Goal: Contribute content

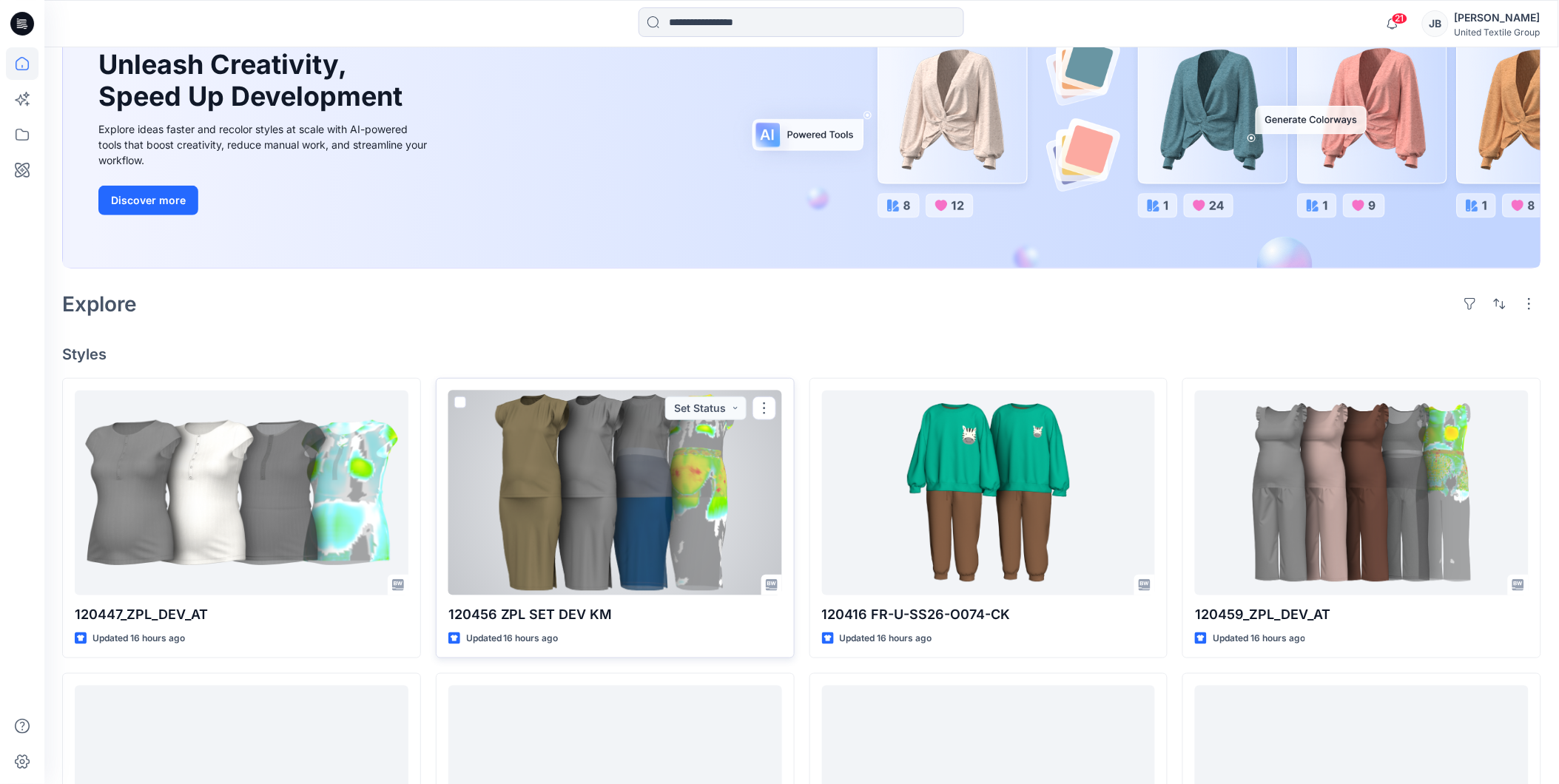
scroll to position [246, 0]
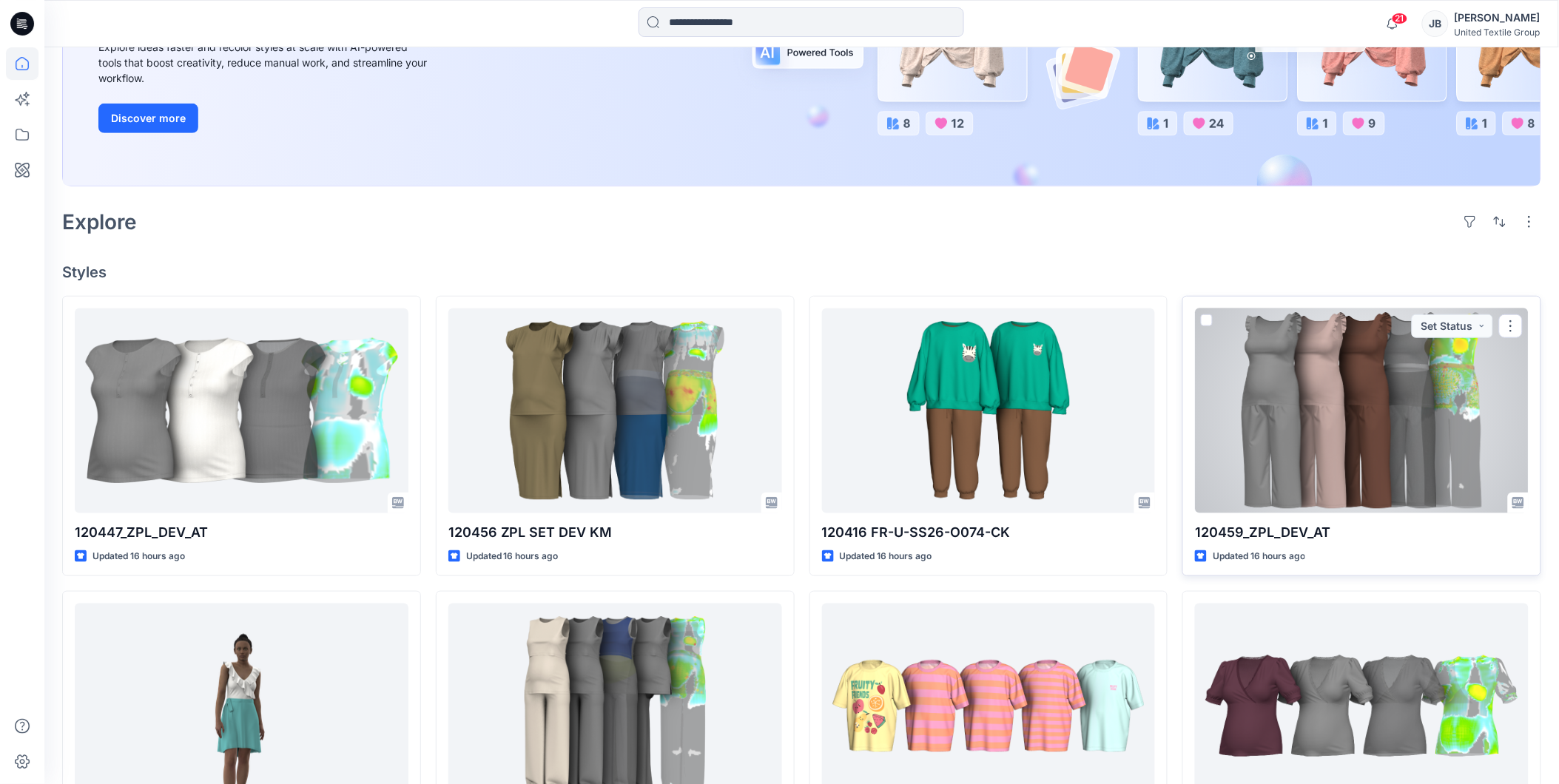
click at [1376, 452] on div at bounding box center [1361, 411] width 334 height 205
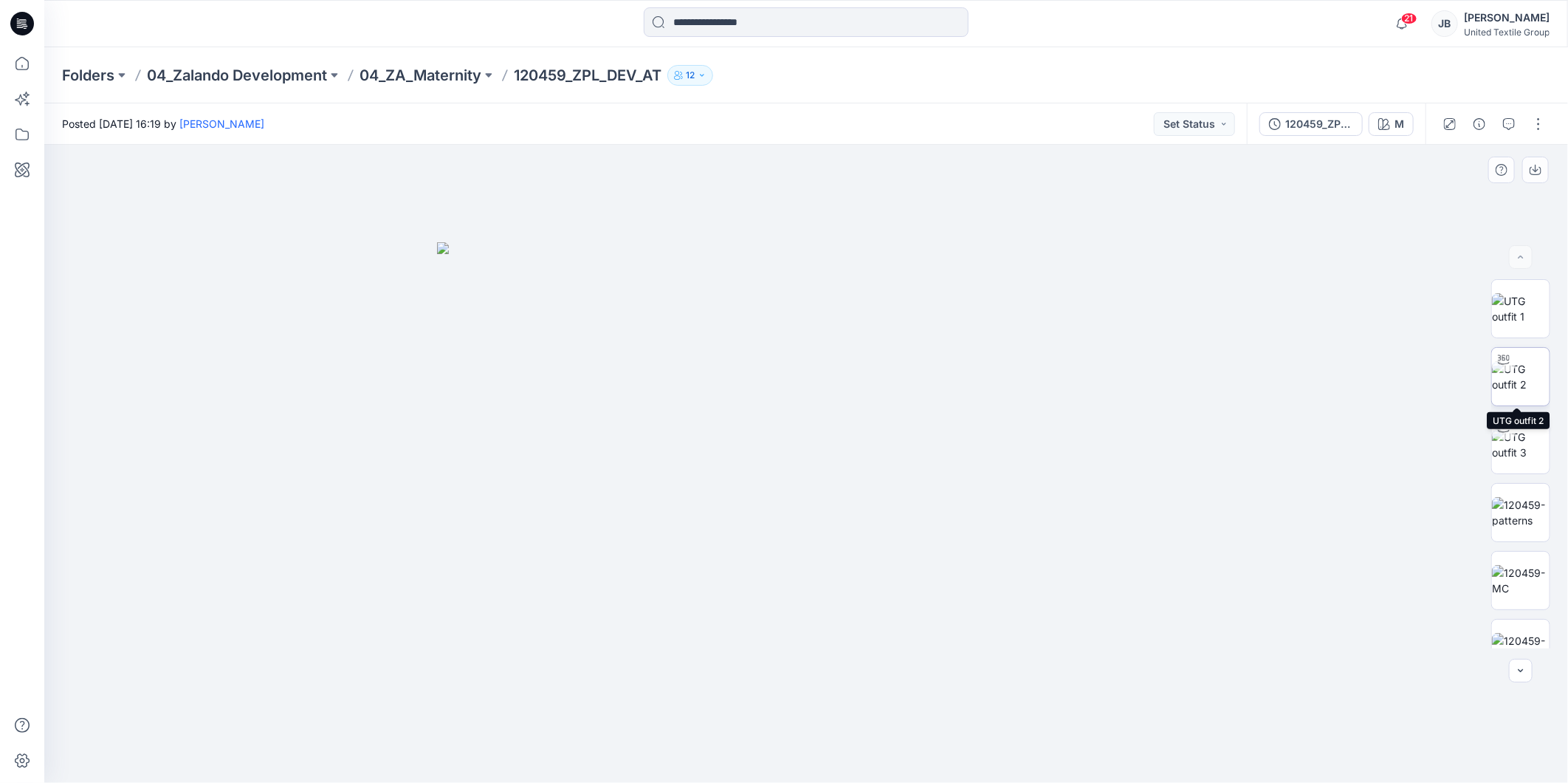
click at [1518, 372] on img at bounding box center [1521, 377] width 58 height 31
drag, startPoint x: 876, startPoint y: 340, endPoint x: 815, endPoint y: 514, distance: 184.4
click at [18, 18] on icon at bounding box center [22, 23] width 23 height 23
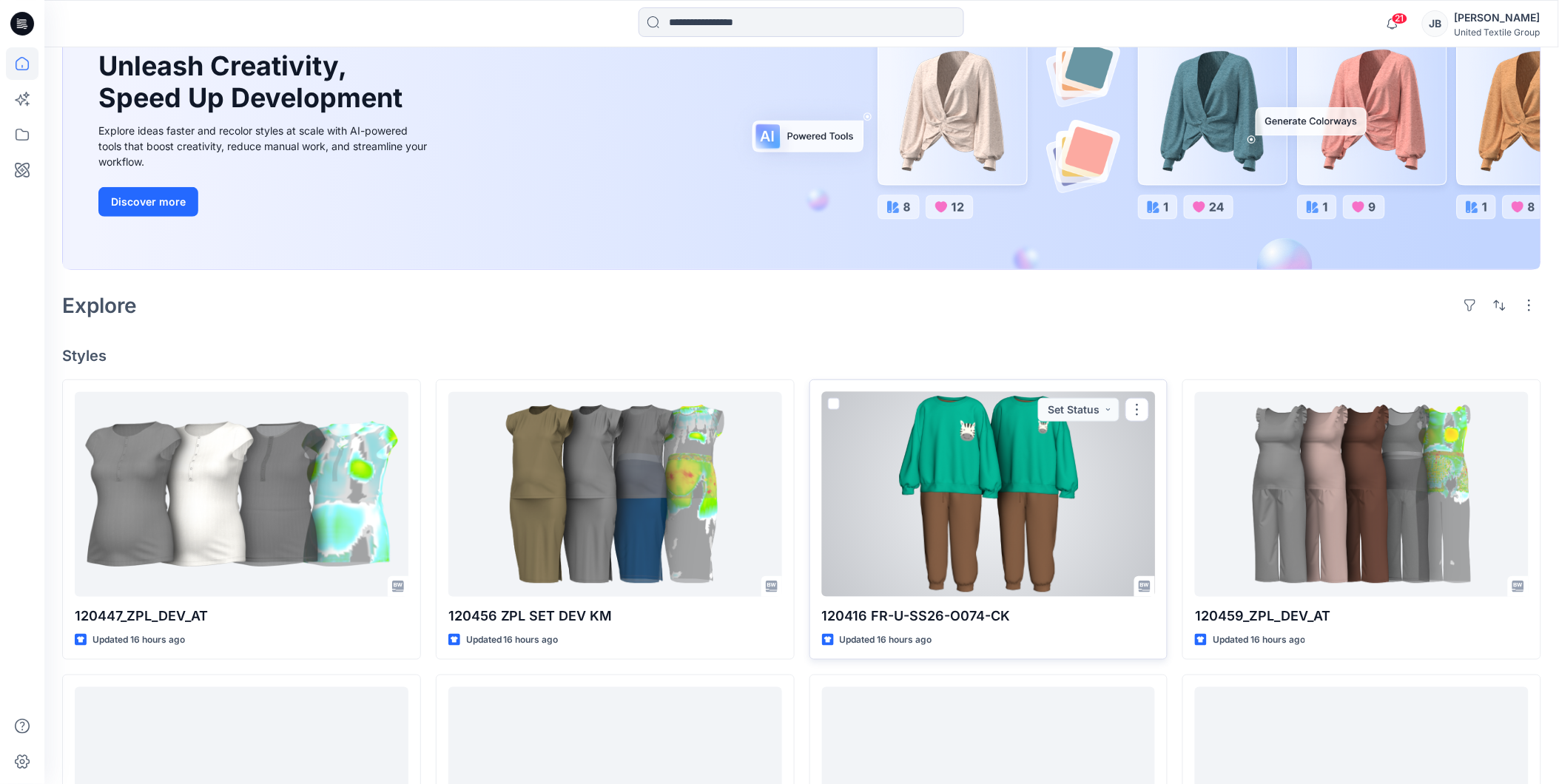
scroll to position [165, 0]
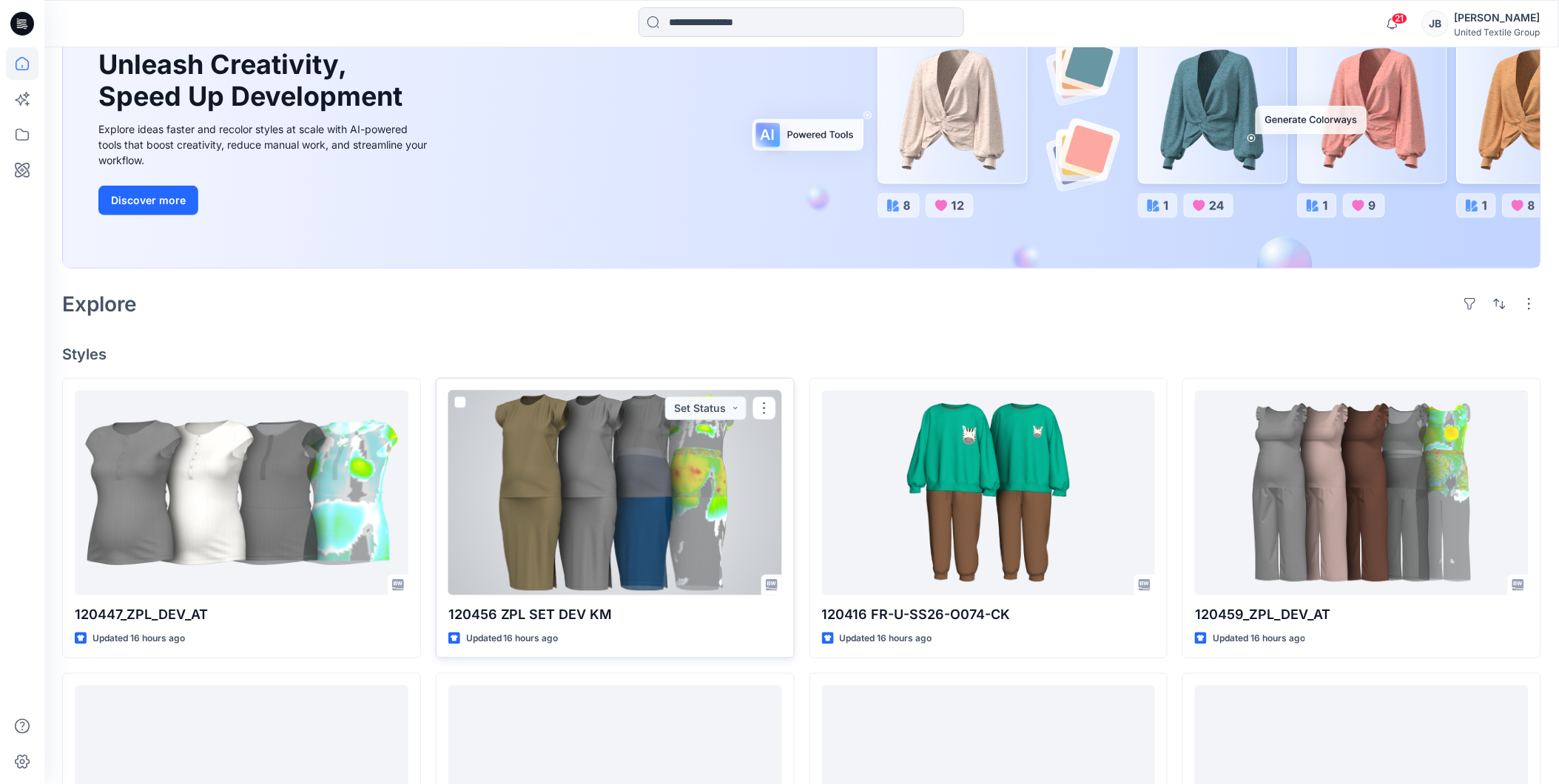
click at [656, 524] on div at bounding box center [614, 493] width 334 height 205
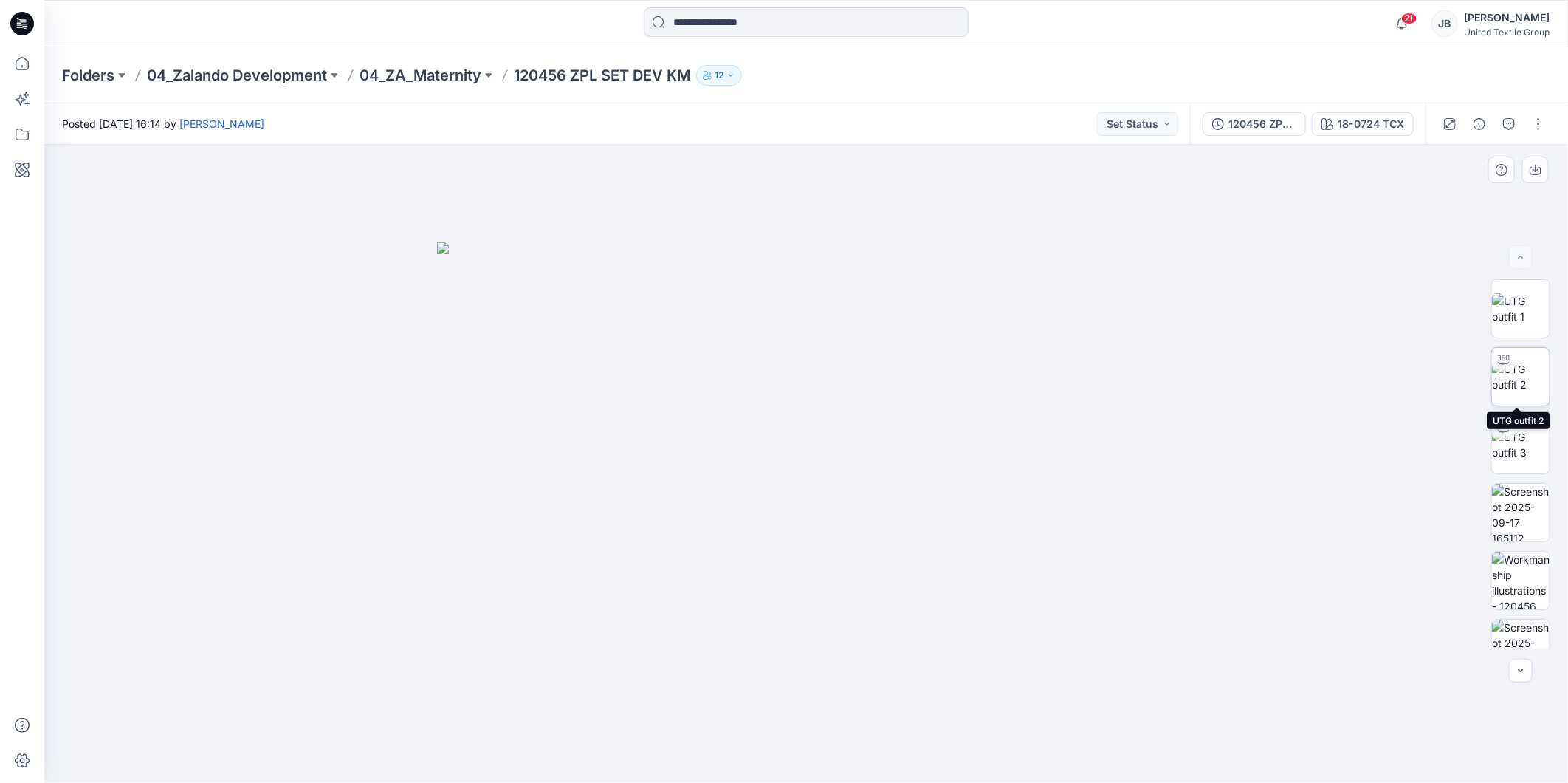
click at [1521, 364] on img at bounding box center [1521, 377] width 58 height 31
drag, startPoint x: 806, startPoint y: 762, endPoint x: 585, endPoint y: 733, distance: 222.9
click at [585, 733] on icon at bounding box center [808, 739] width 446 height 55
drag, startPoint x: 874, startPoint y: 321, endPoint x: 794, endPoint y: 643, distance: 331.8
click at [1530, 631] on img at bounding box center [1521, 648] width 58 height 58
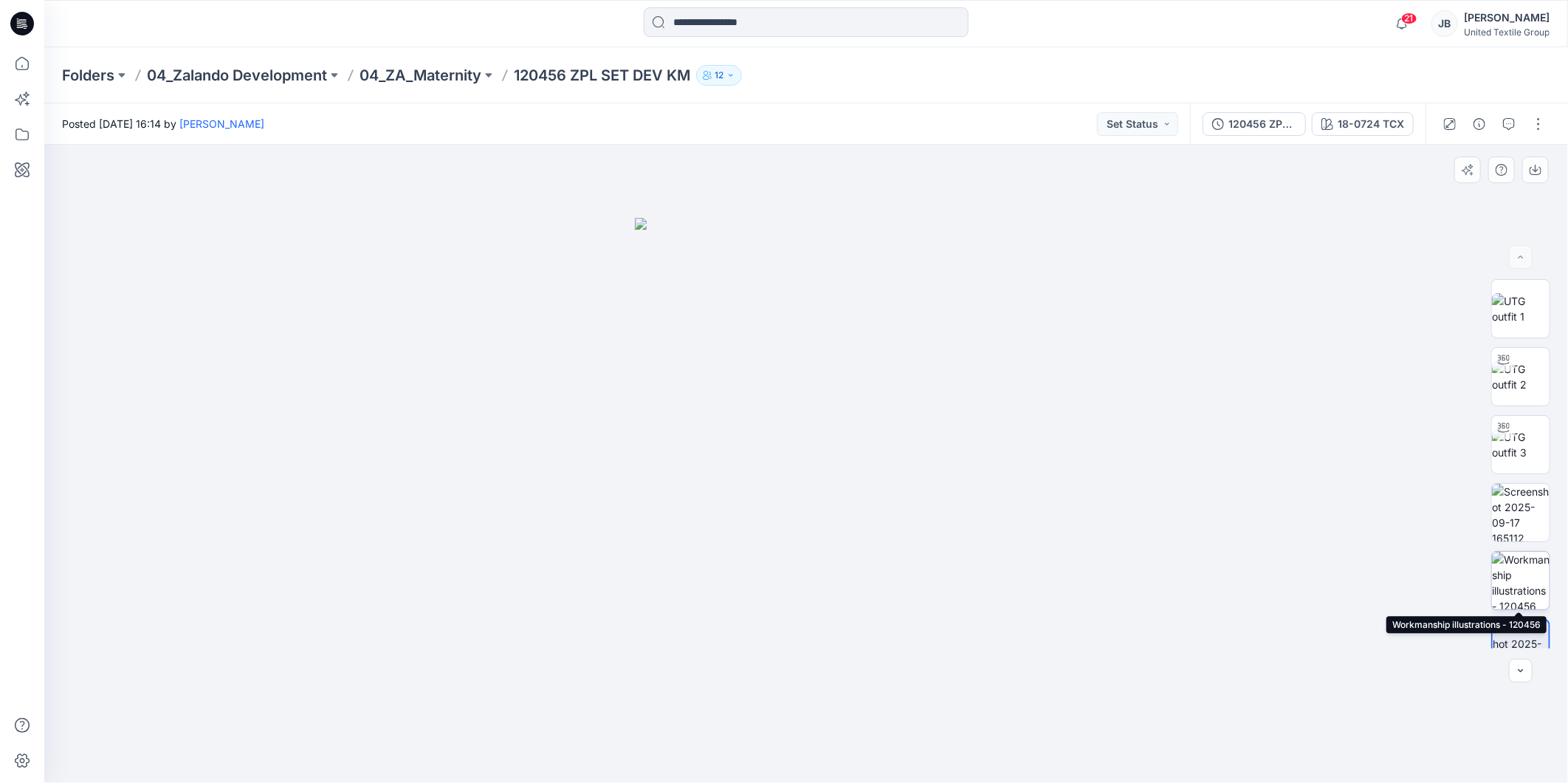
click at [1522, 589] on img at bounding box center [1521, 580] width 58 height 58
click at [24, 21] on icon at bounding box center [22, 23] width 23 height 23
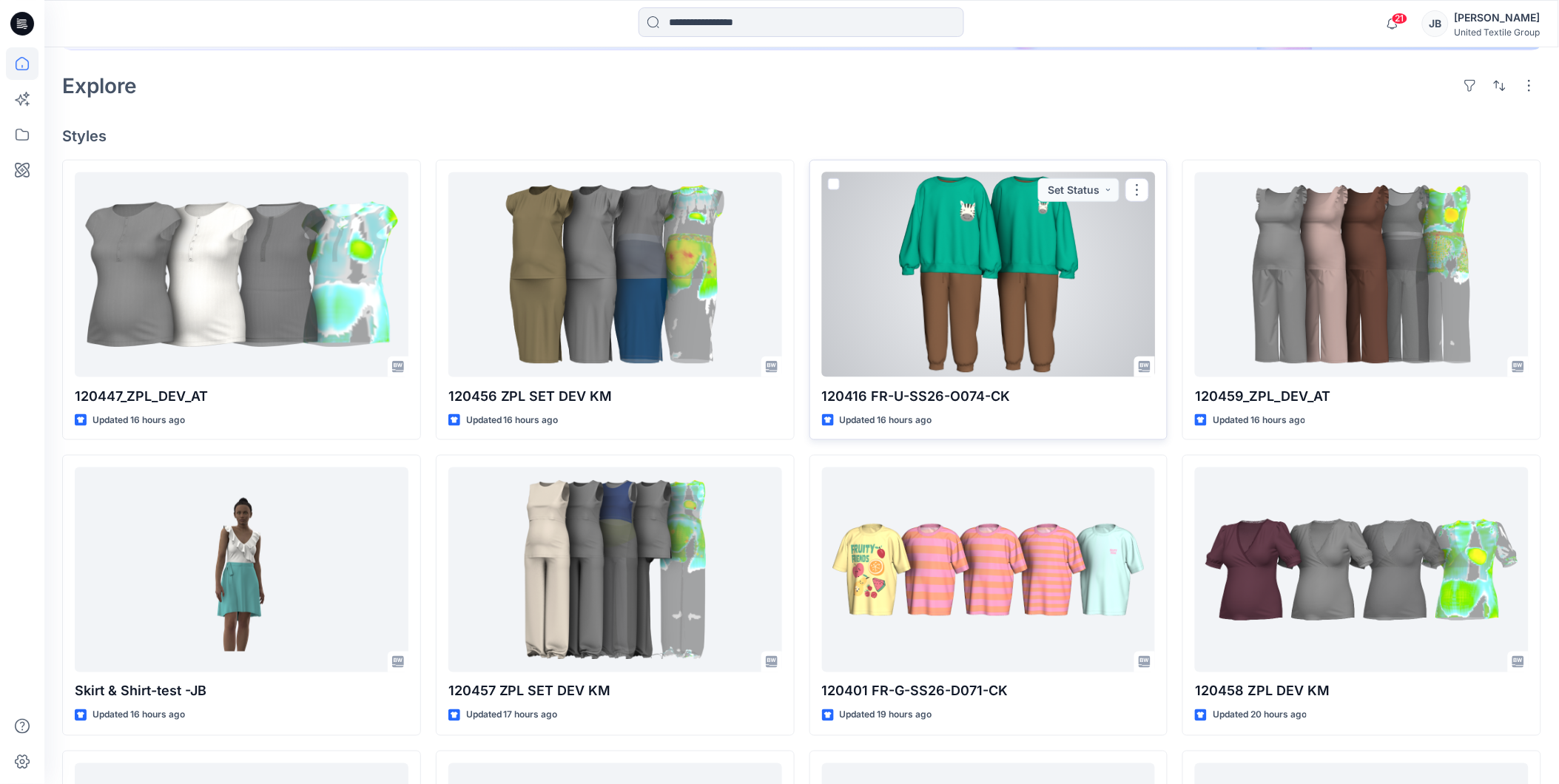
scroll to position [493, 0]
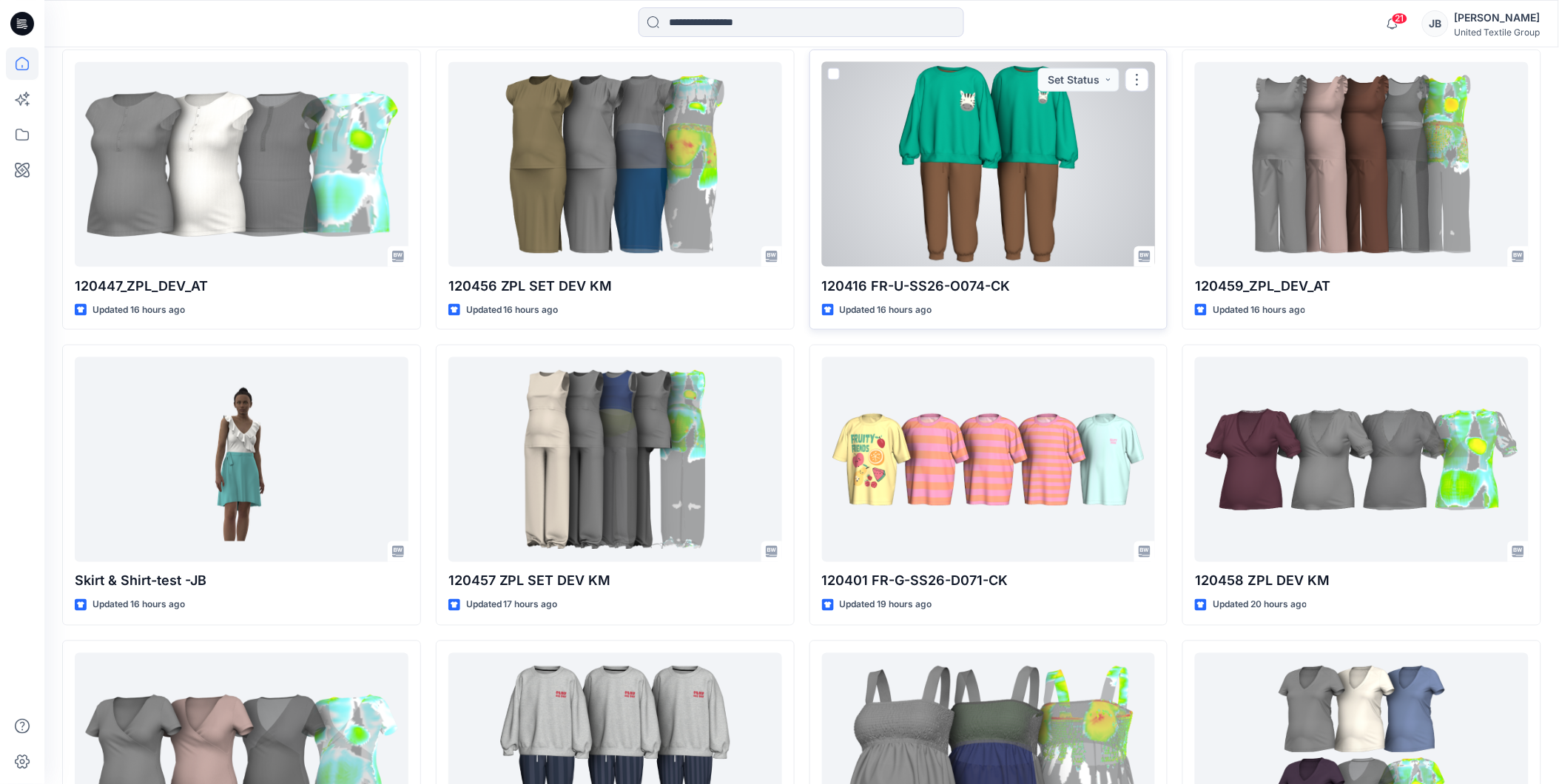
click at [968, 175] on div at bounding box center [988, 165] width 334 height 205
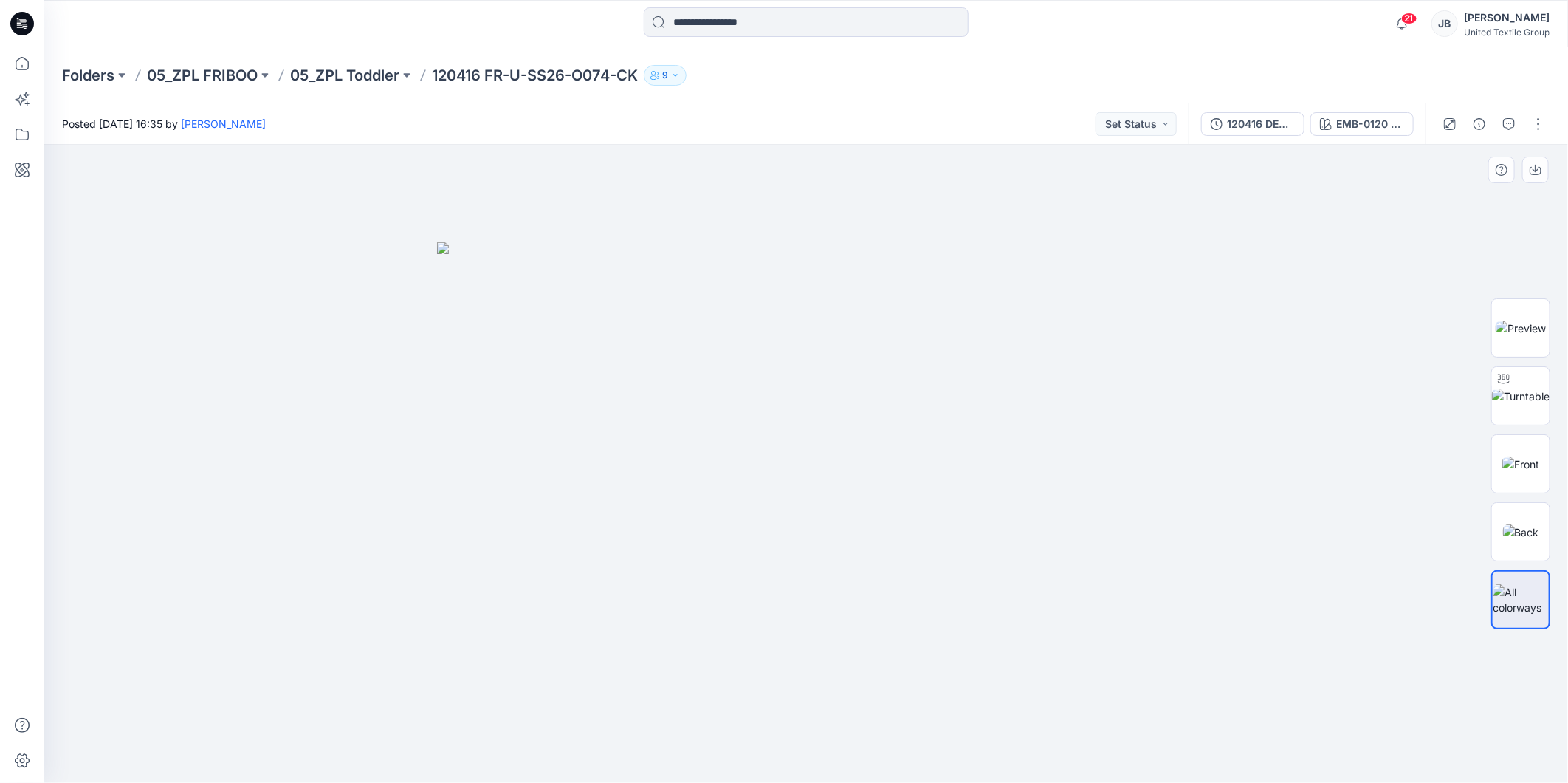
click at [956, 428] on img at bounding box center [806, 513] width 738 height 540
drag, startPoint x: 1526, startPoint y: 404, endPoint x: 1164, endPoint y: 484, distance: 370.7
click at [1318, 483] on div "EMB-0120 W7cm (17-5638 TCX / 18-1031 TC) Loading... Material Properties Loading…" at bounding box center [807, 464] width 1524 height 638
click at [1519, 399] on img at bounding box center [1521, 397] width 58 height 15
drag, startPoint x: 803, startPoint y: 759, endPoint x: 612, endPoint y: 748, distance: 191.3
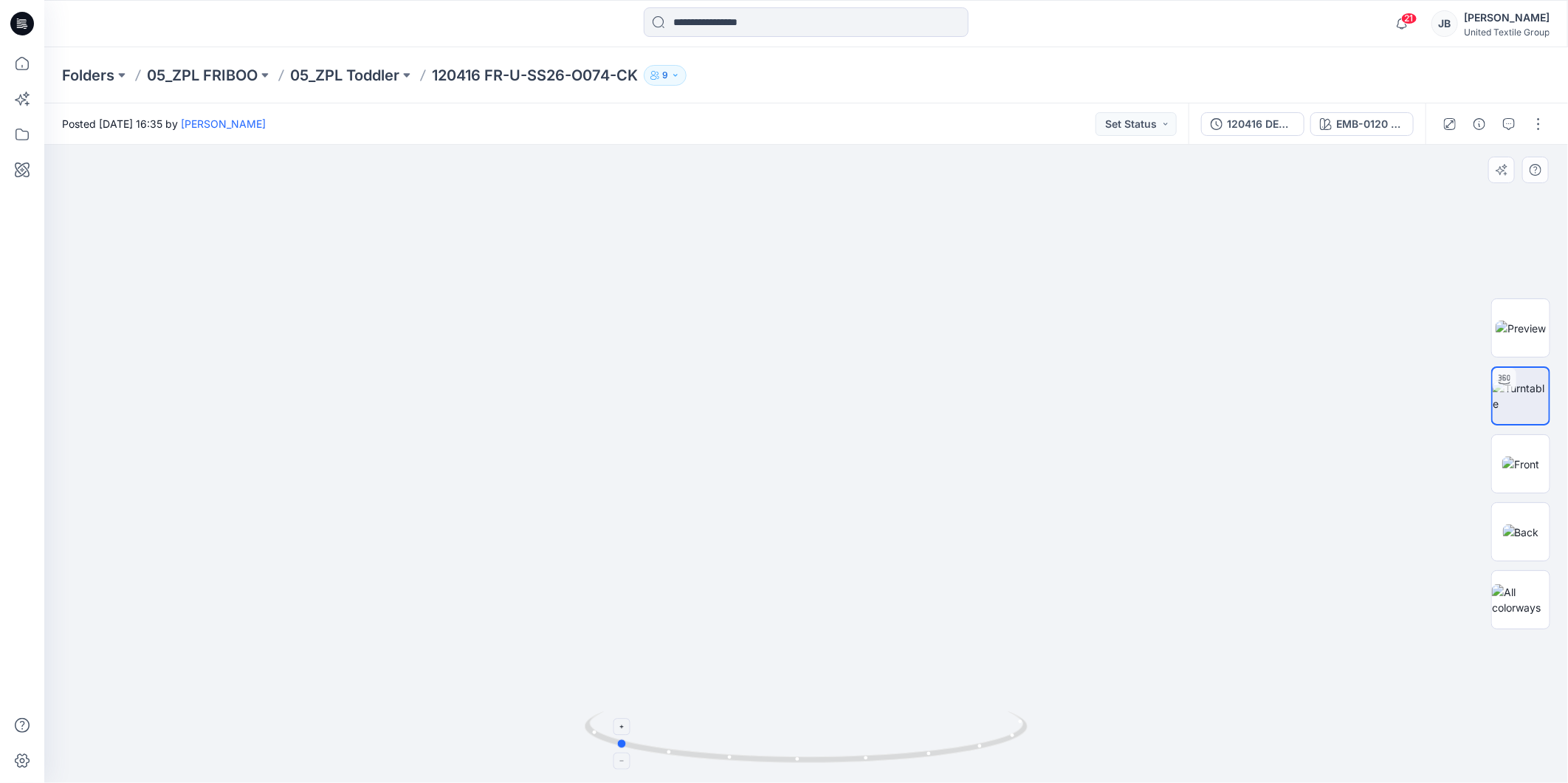
click at [612, 748] on icon at bounding box center [808, 739] width 446 height 55
click at [13, 20] on icon at bounding box center [22, 23] width 23 height 23
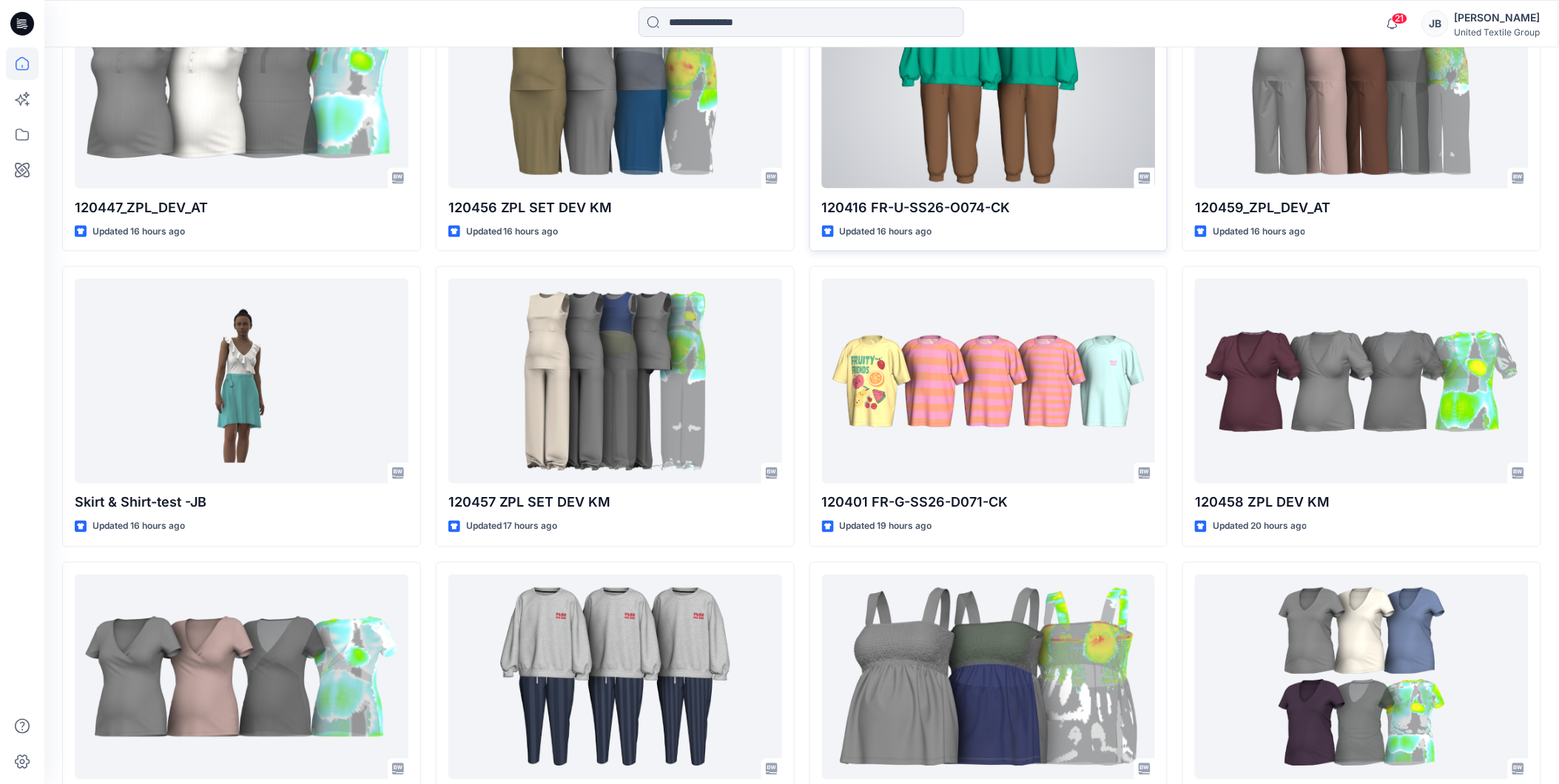
scroll to position [575, 0]
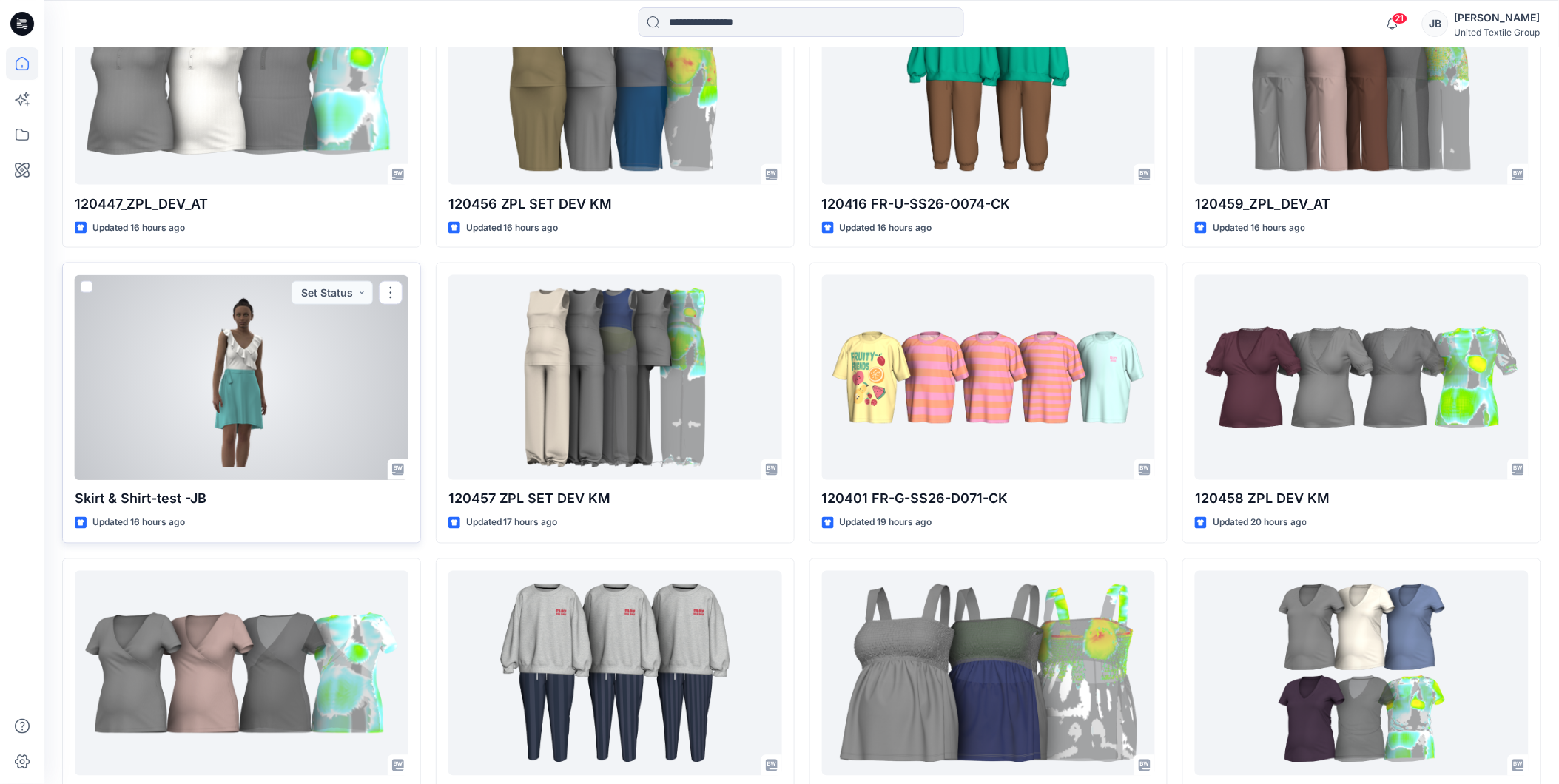
click at [342, 410] on div at bounding box center [241, 377] width 334 height 205
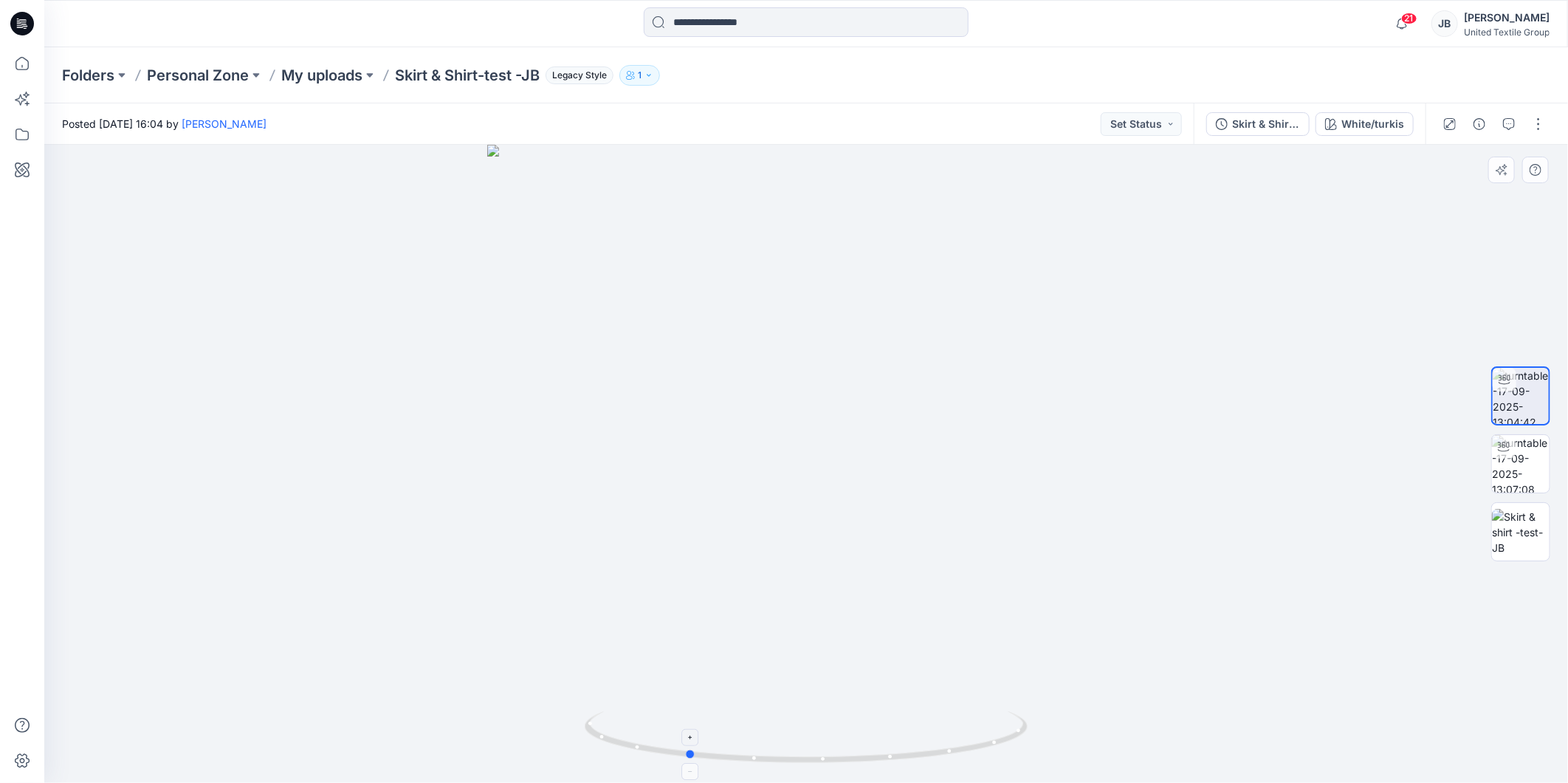
drag, startPoint x: 808, startPoint y: 761, endPoint x: 688, endPoint y: 767, distance: 120.1
click at [688, 767] on icon at bounding box center [808, 739] width 446 height 55
click at [695, 761] on icon at bounding box center [808, 739] width 446 height 55
drag, startPoint x: 691, startPoint y: 756, endPoint x: 606, endPoint y: 758, distance: 85.0
click at [606, 758] on icon at bounding box center [808, 739] width 446 height 55
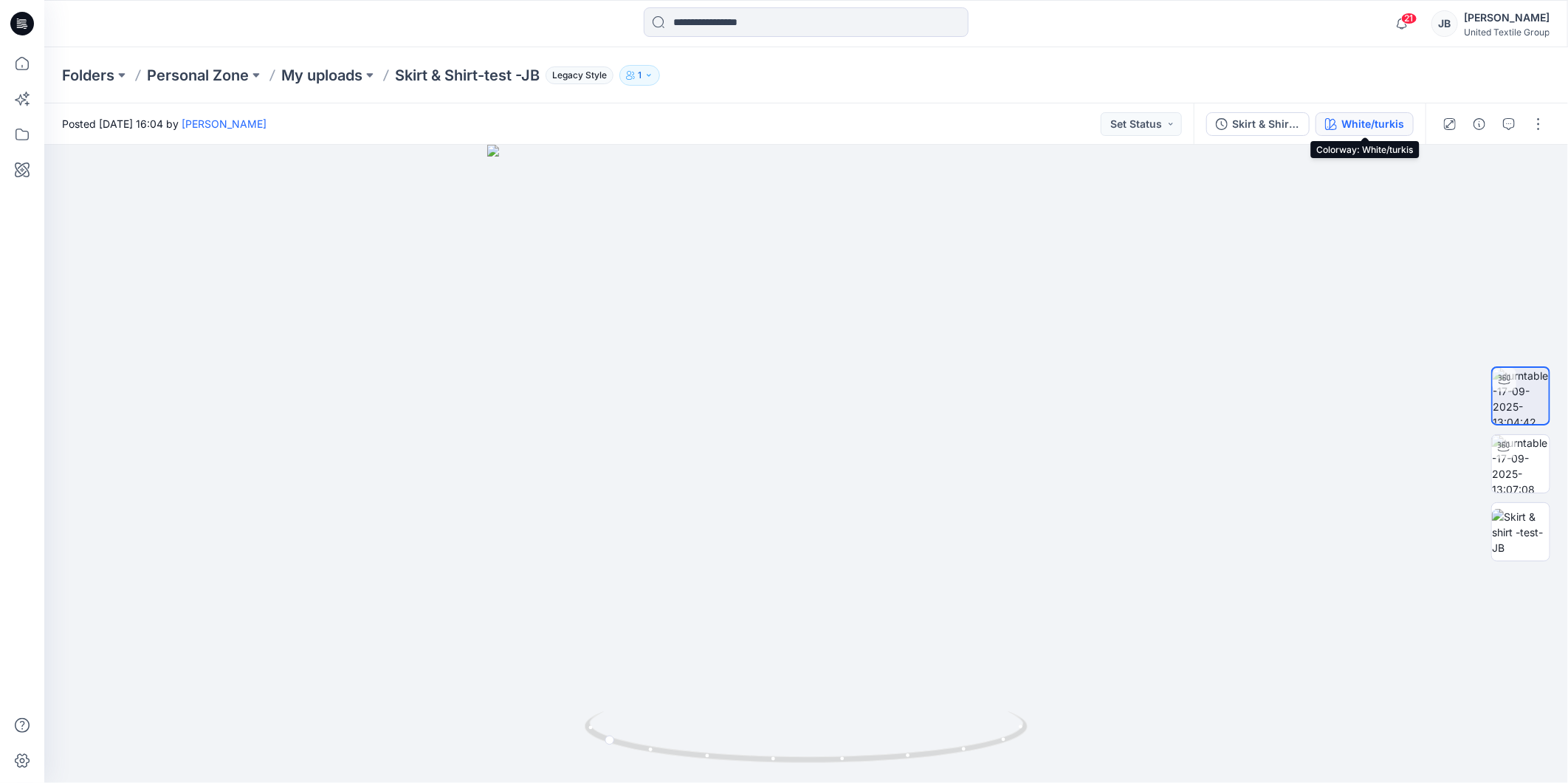
click at [1363, 126] on div "White/turkis" at bounding box center [1373, 124] width 63 height 16
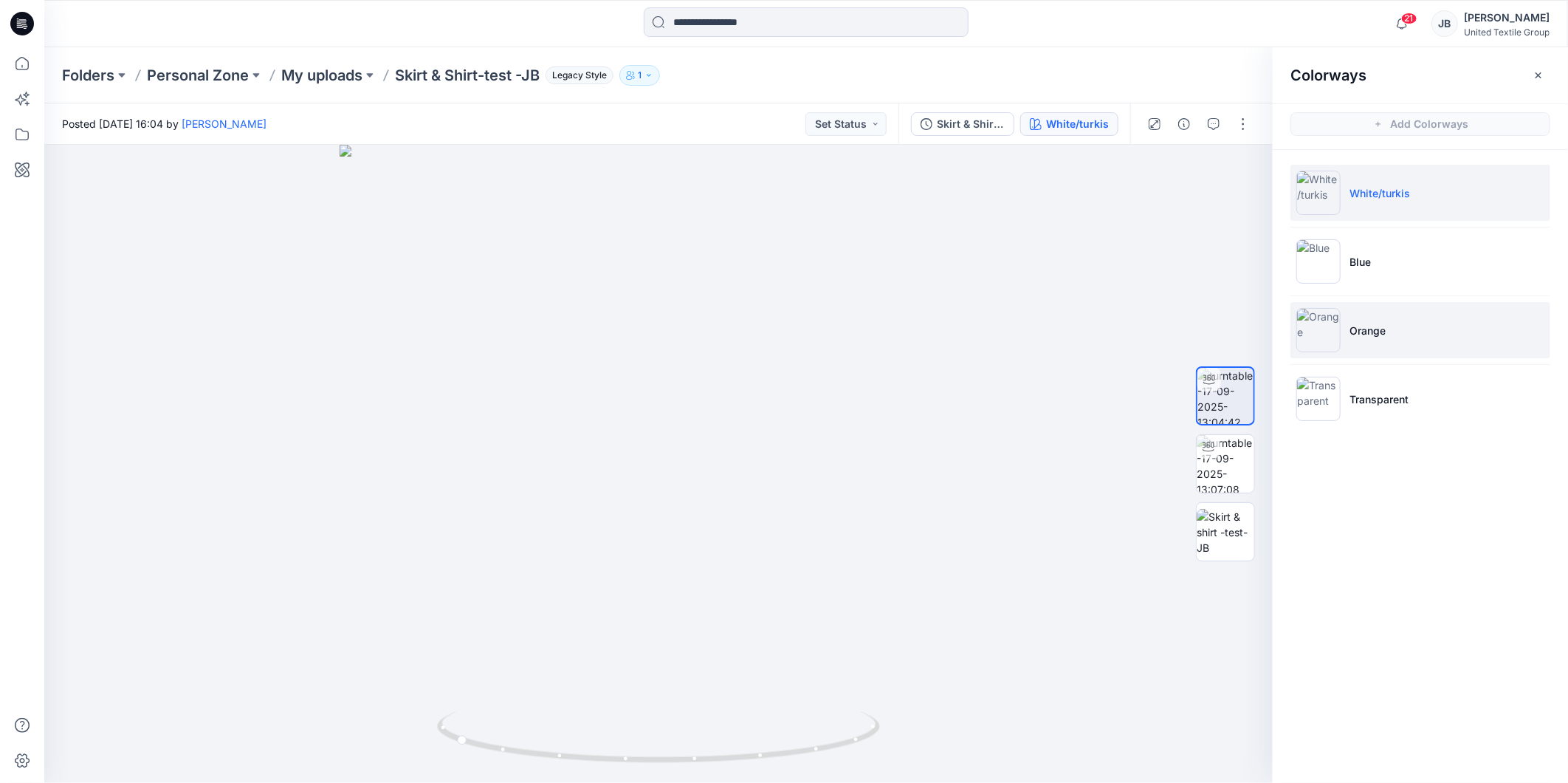
click at [1319, 332] on img at bounding box center [1319, 330] width 45 height 45
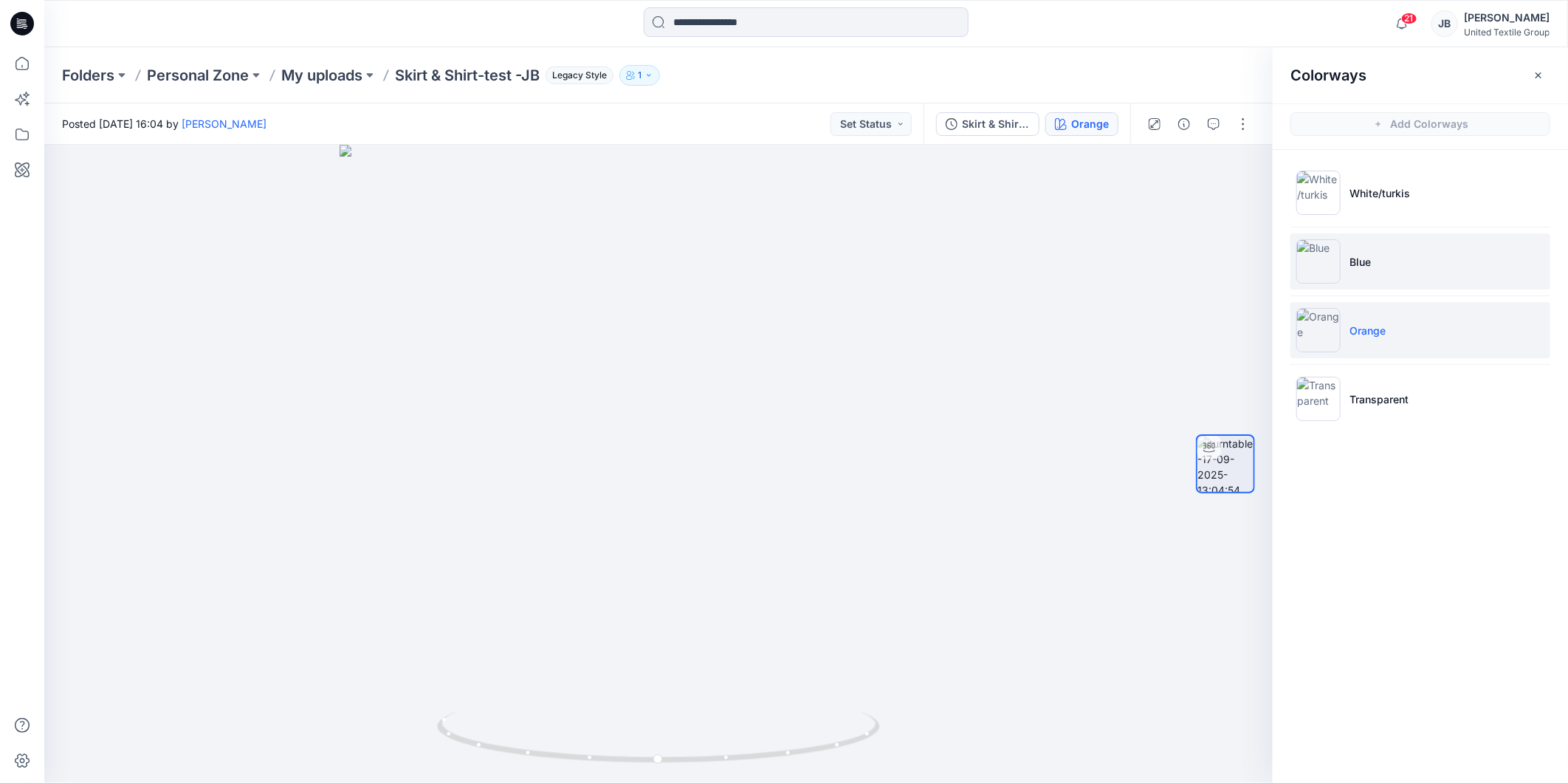
click at [1319, 257] on img at bounding box center [1319, 262] width 45 height 45
click at [1324, 340] on img at bounding box center [1319, 330] width 45 height 45
drag, startPoint x: 655, startPoint y: 765, endPoint x: 570, endPoint y: 769, distance: 85.1
click at [570, 767] on icon at bounding box center [660, 739] width 446 height 55
drag, startPoint x: 571, startPoint y: 759, endPoint x: 443, endPoint y: 761, distance: 128.0
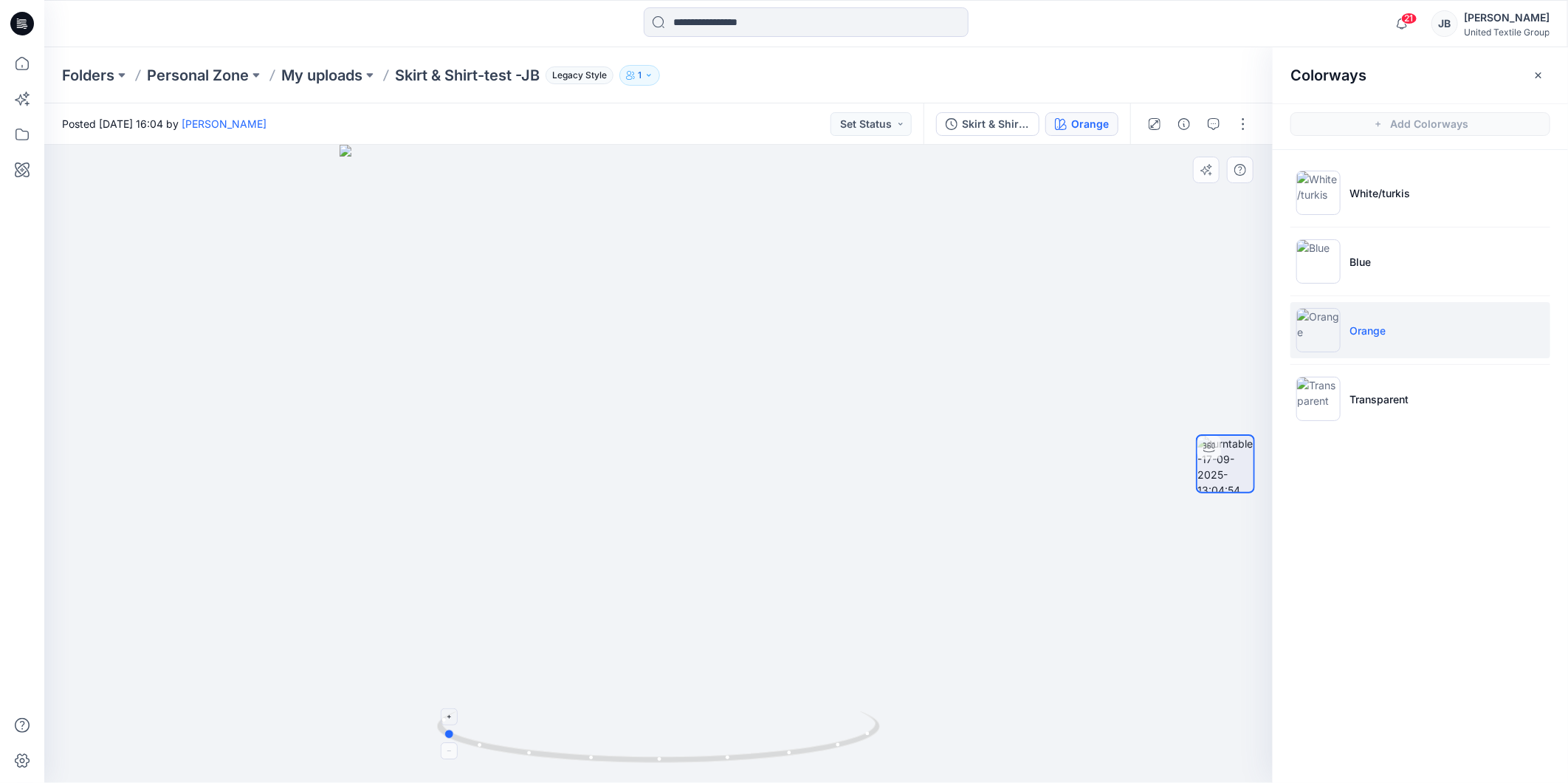
click at [443, 761] on icon at bounding box center [660, 739] width 446 height 55
drag, startPoint x: 403, startPoint y: 77, endPoint x: 544, endPoint y: 77, distance: 141.0
click at [544, 77] on div "Folders Personal Zone My uploads Skirt & Shirt-test -JB Legacy Style 1" at bounding box center [748, 76] width 1374 height 21
drag, startPoint x: 544, startPoint y: 77, endPoint x: 519, endPoint y: 74, distance: 25.2
copy p "Skirt & Shirt-test -JB"
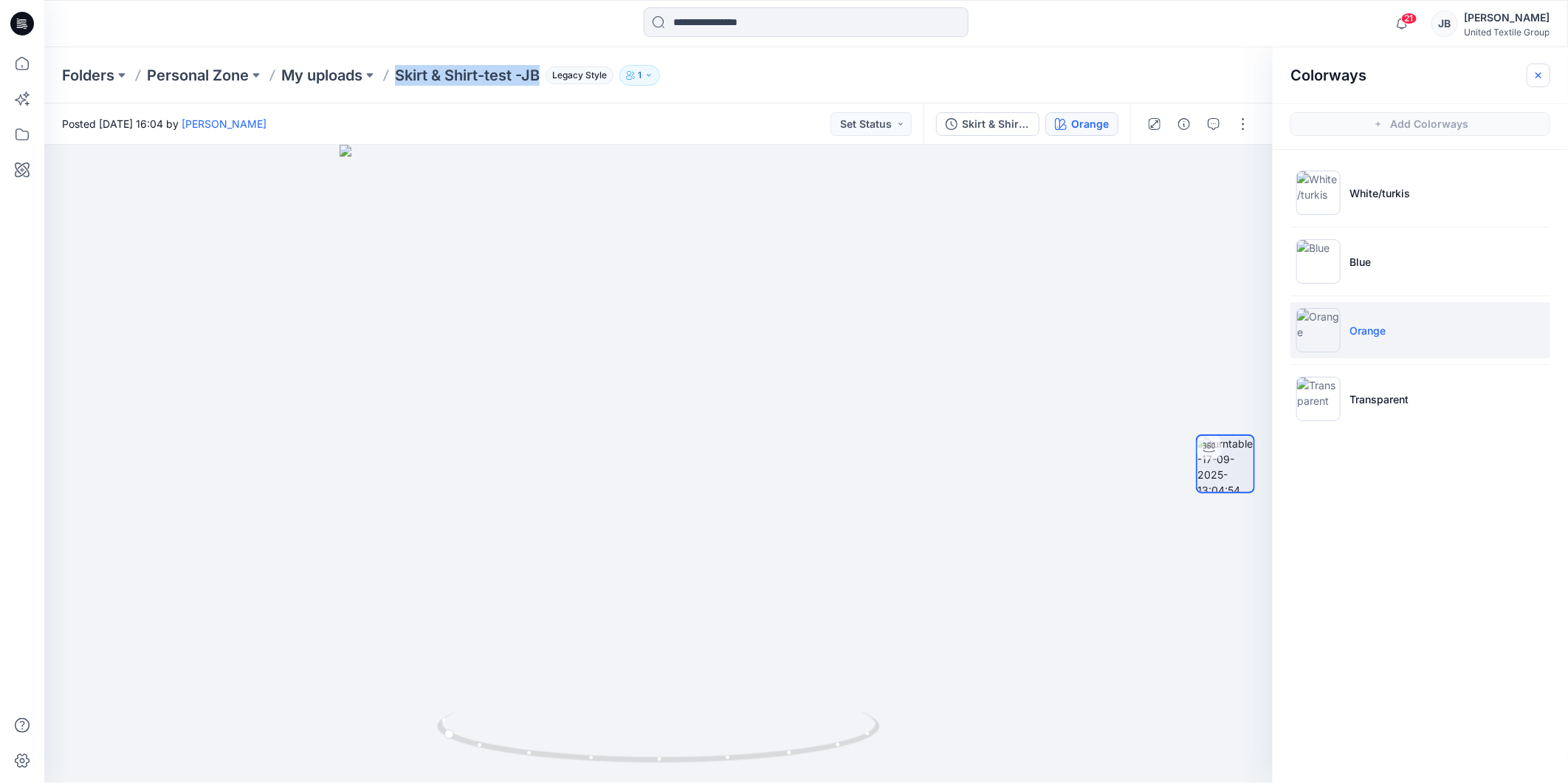
click at [1539, 76] on icon "button" at bounding box center [1538, 74] width 6 height 6
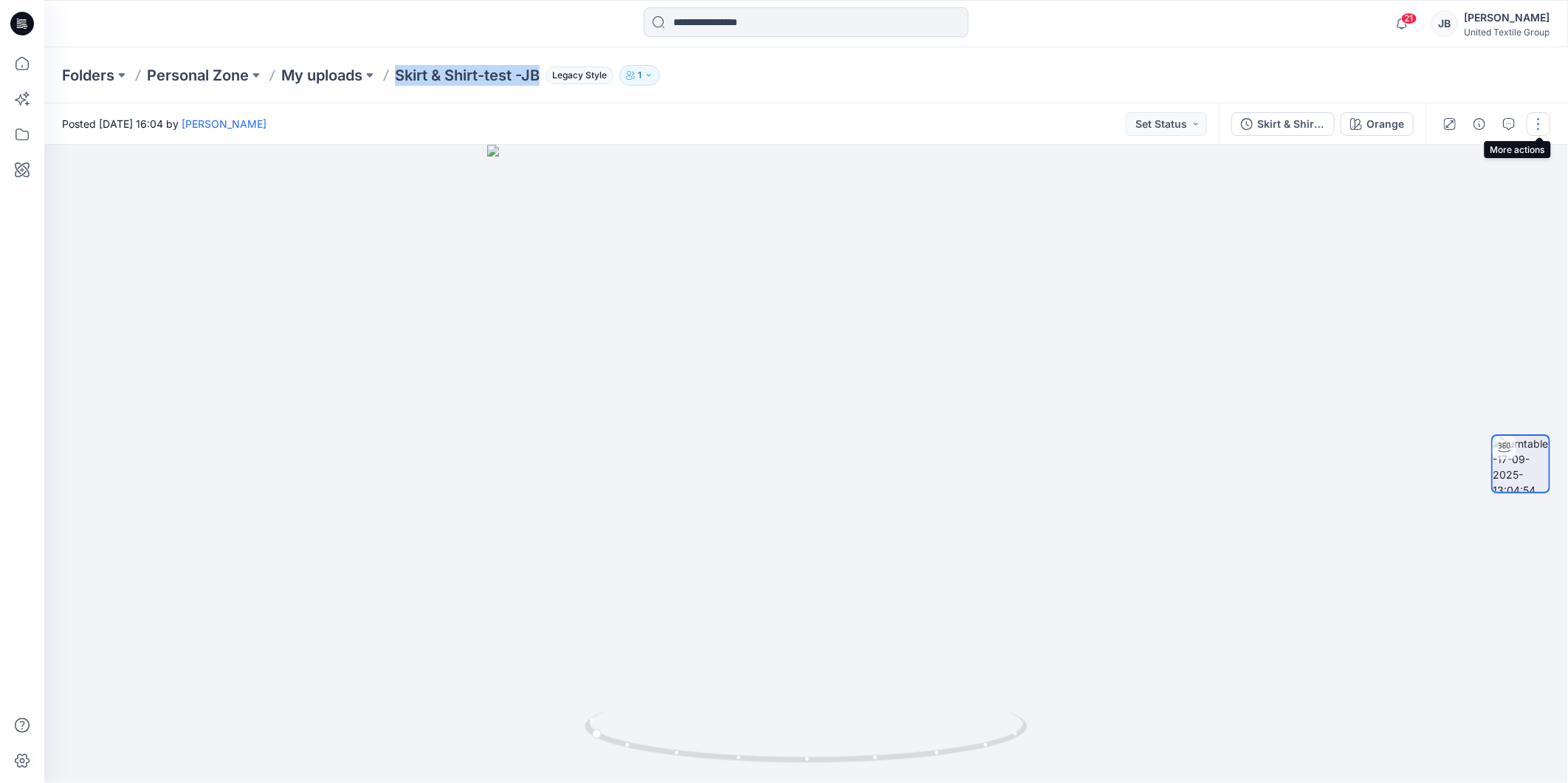
click at [1540, 130] on button "button" at bounding box center [1538, 123] width 23 height 23
click at [1446, 163] on p "Edit" at bounding box center [1444, 157] width 18 height 15
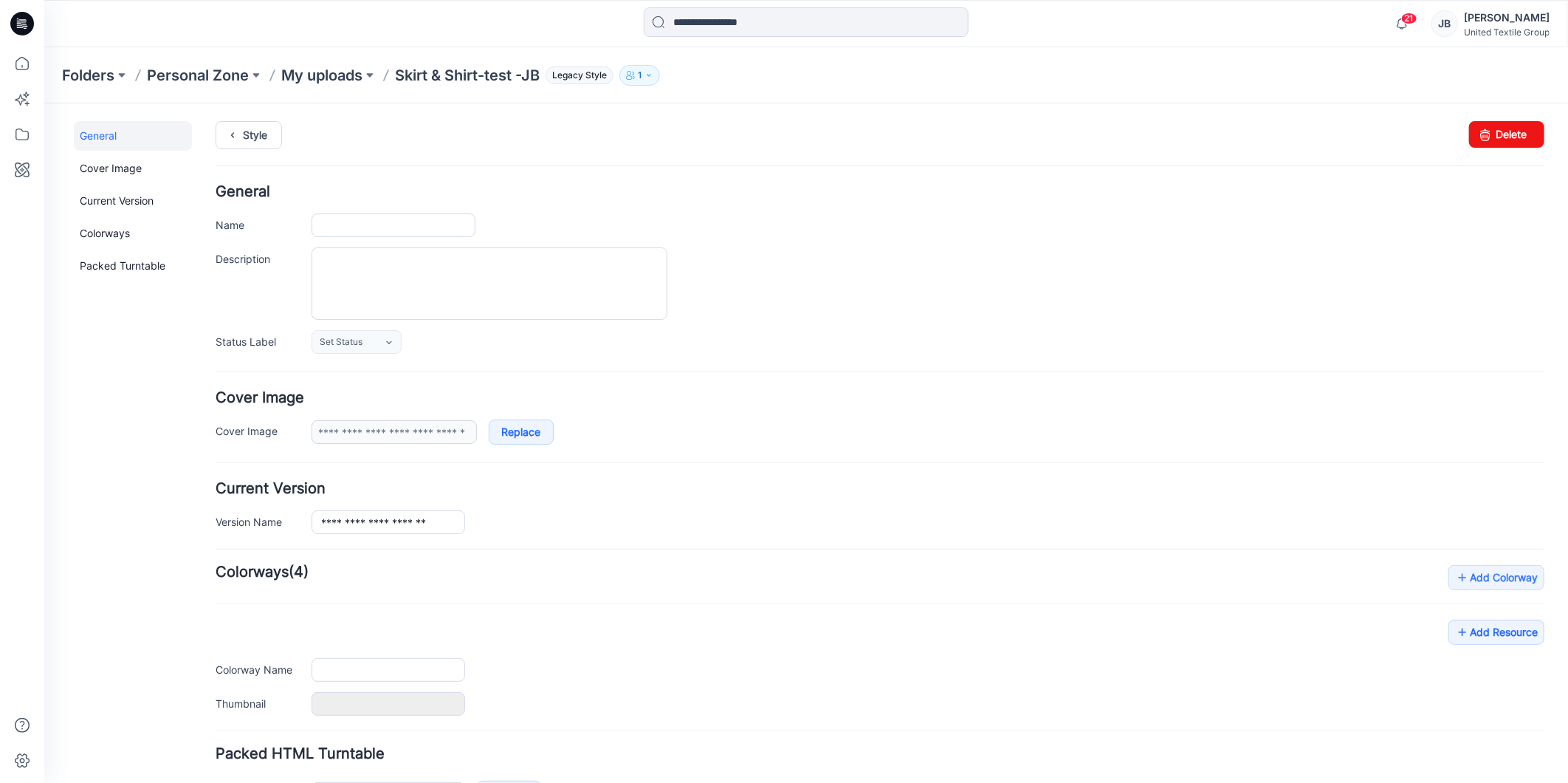
type input "**********"
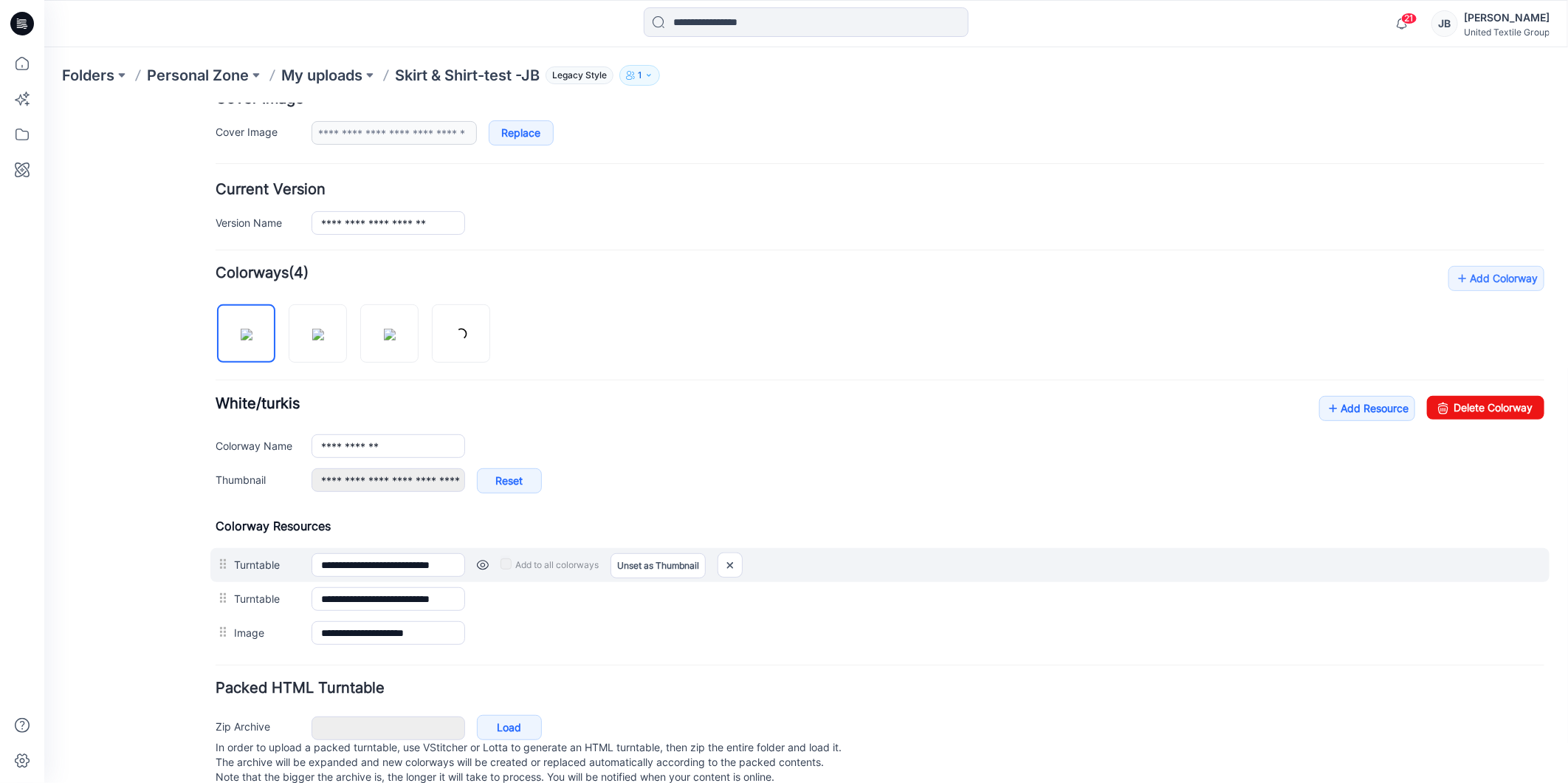
scroll to position [337, 0]
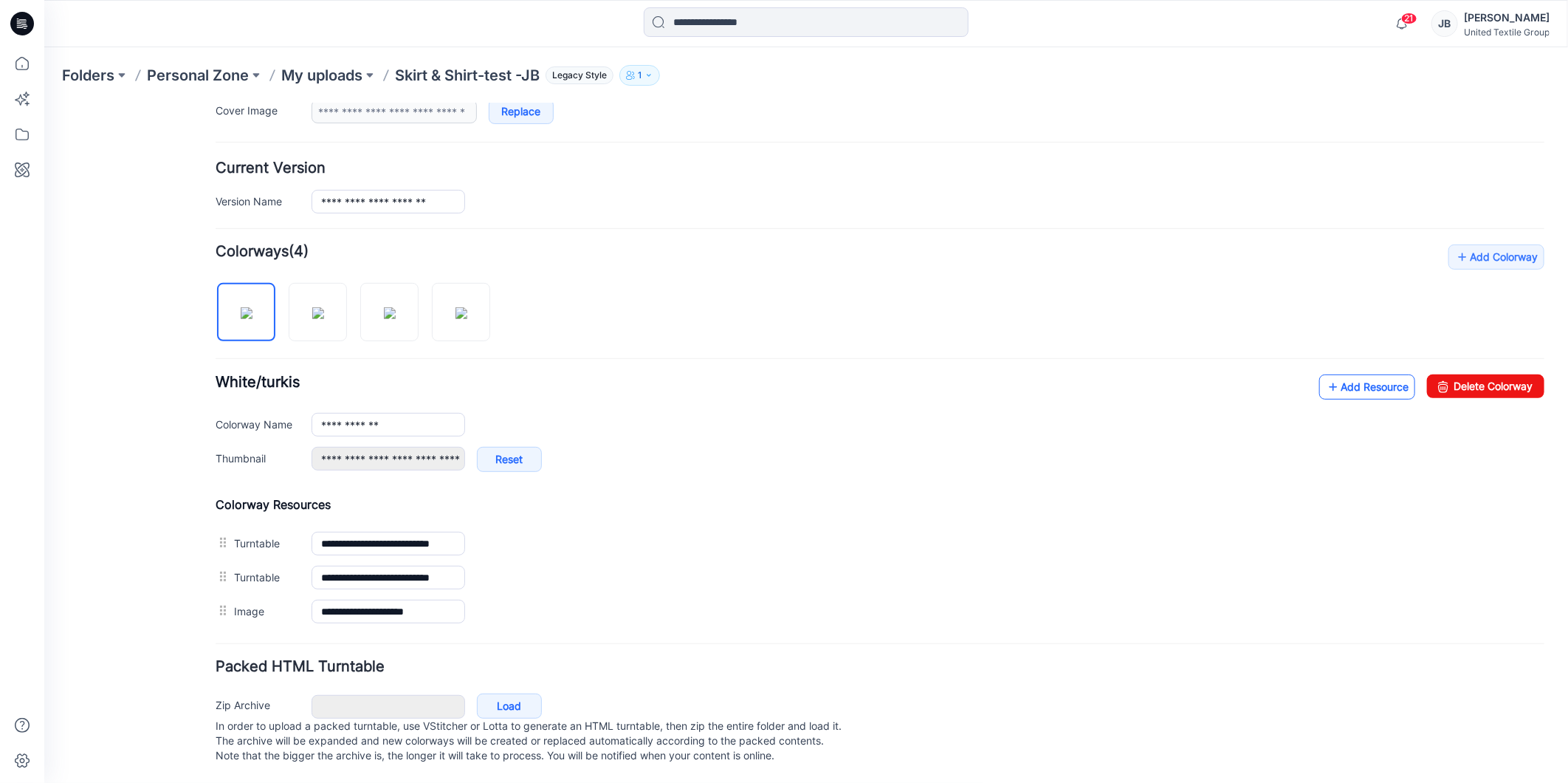
click at [1325, 374] on icon at bounding box center [1332, 385] width 15 height 23
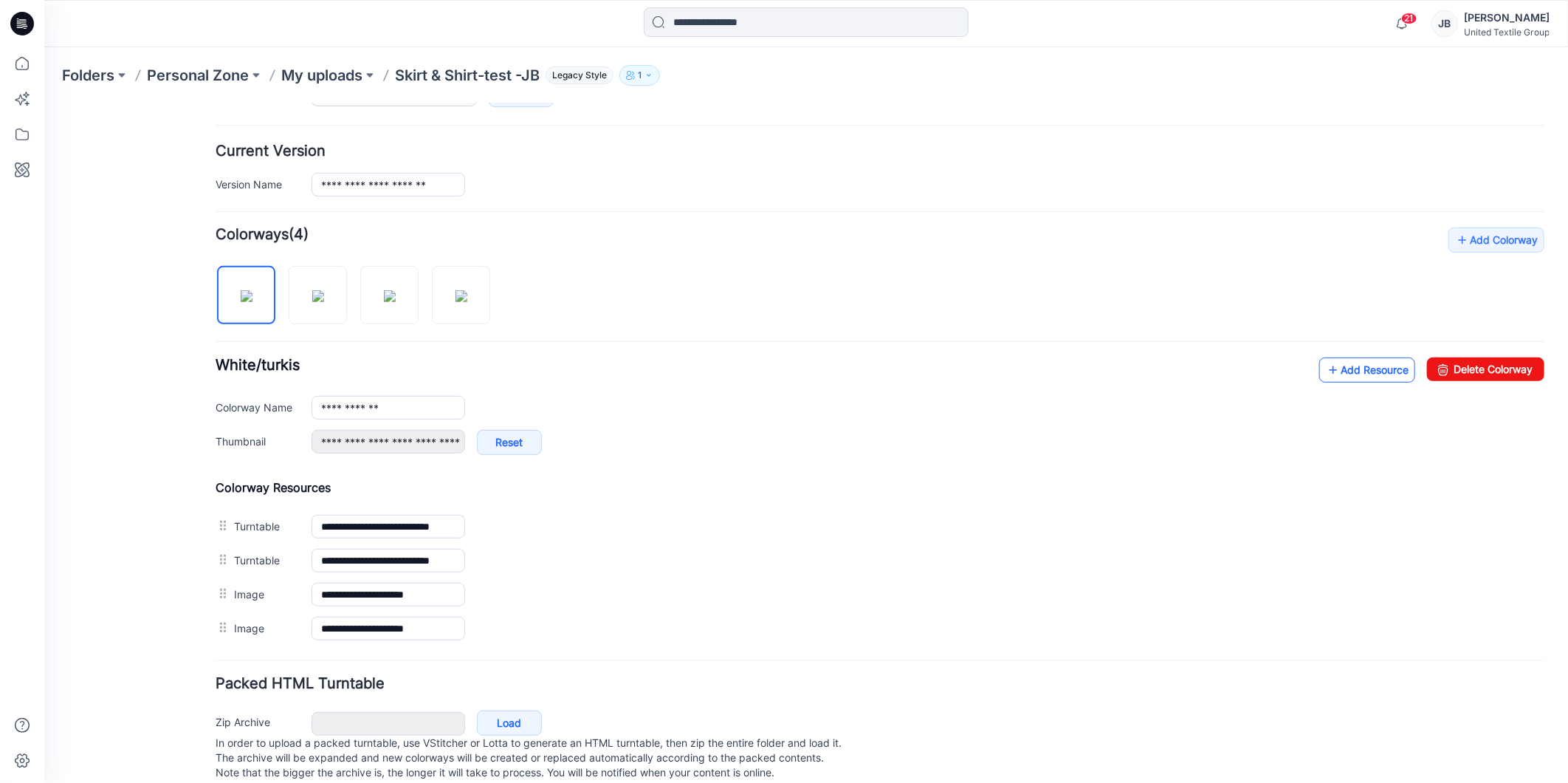
click at [1337, 371] on link "Add Resource" at bounding box center [1367, 369] width 96 height 25
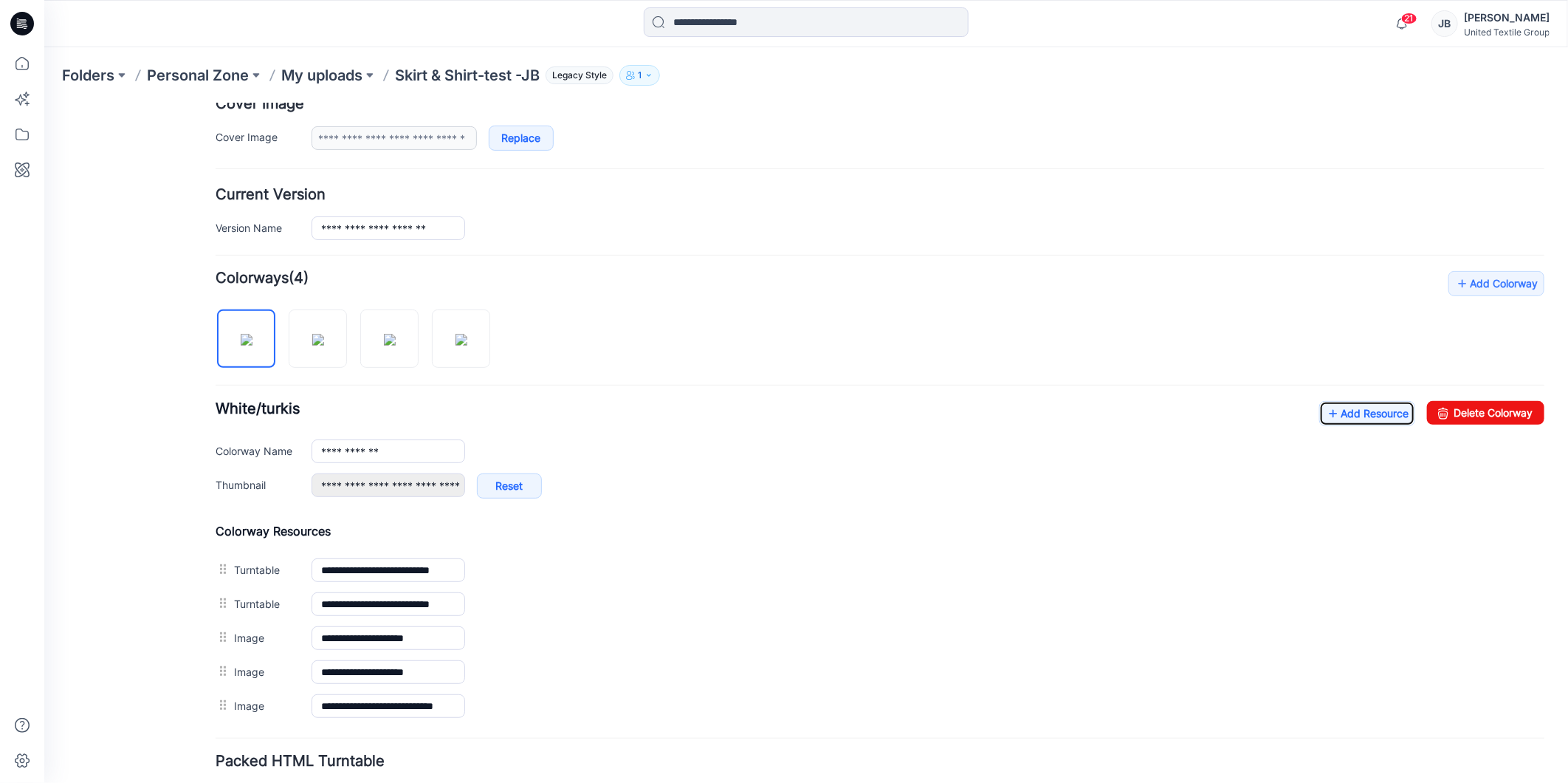
scroll to position [0, 0]
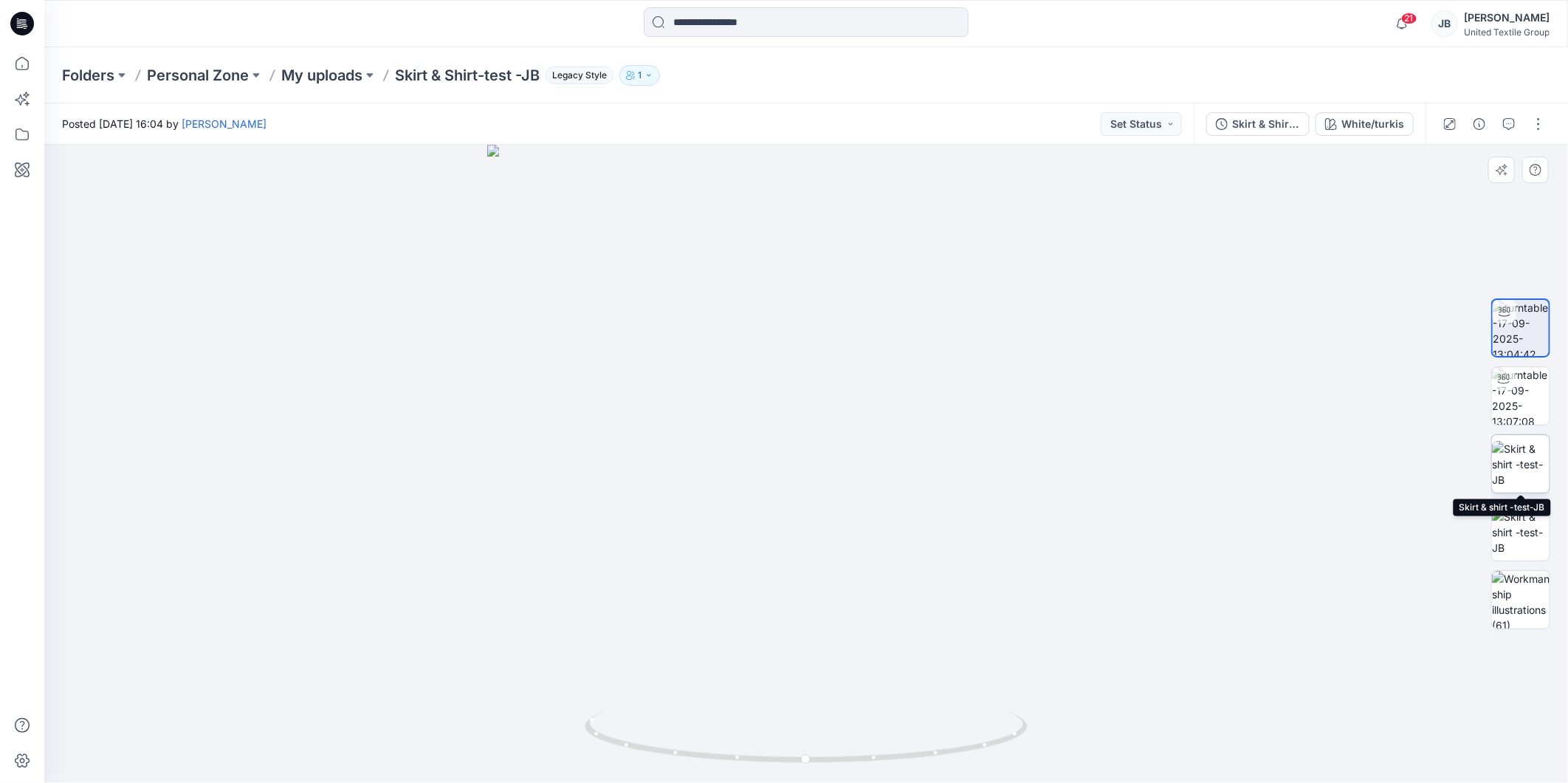
click at [1524, 466] on img at bounding box center [1521, 464] width 58 height 46
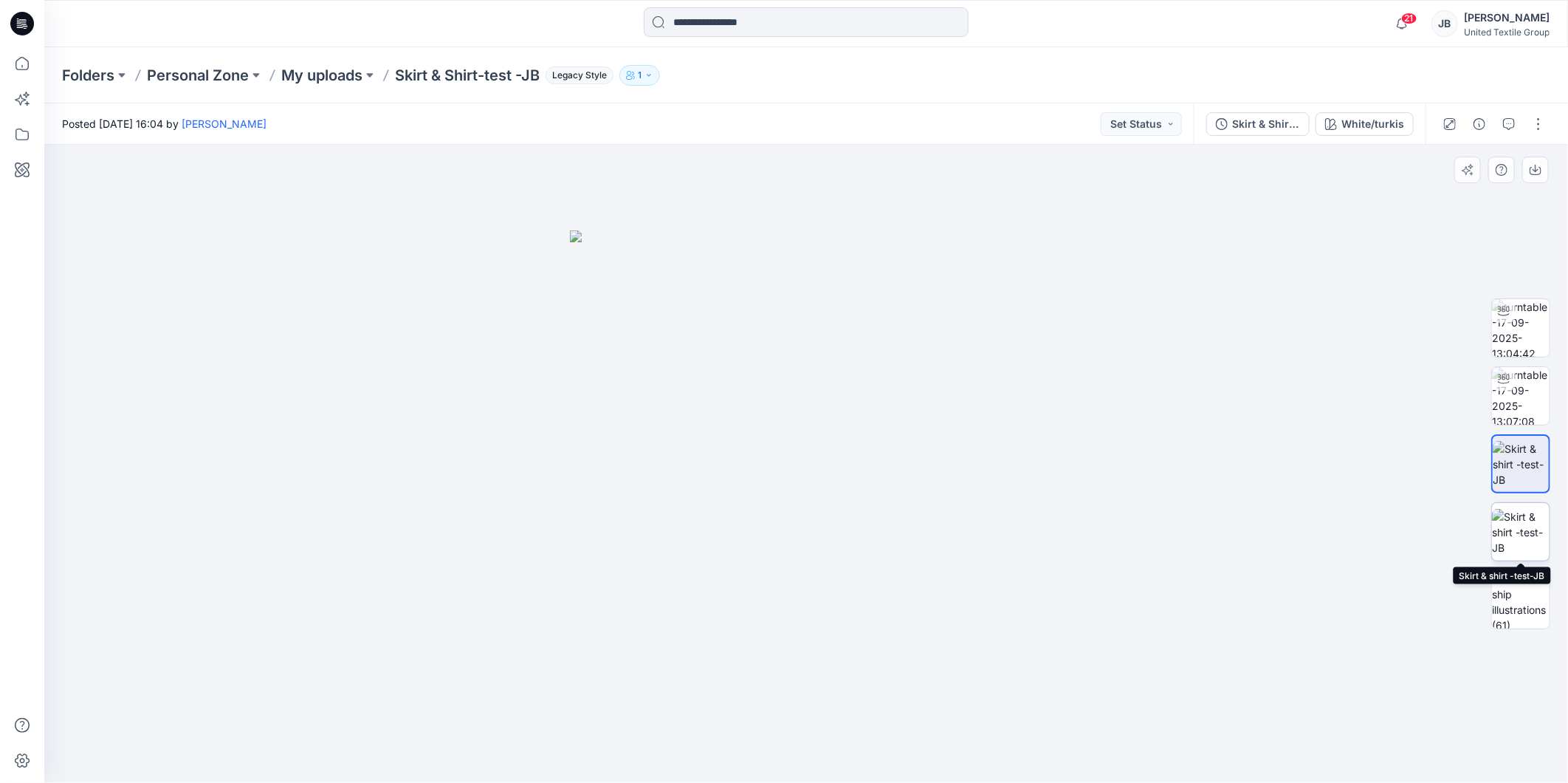
click at [1516, 534] on img at bounding box center [1521, 532] width 58 height 46
click at [1544, 116] on button "button" at bounding box center [1538, 123] width 23 height 23
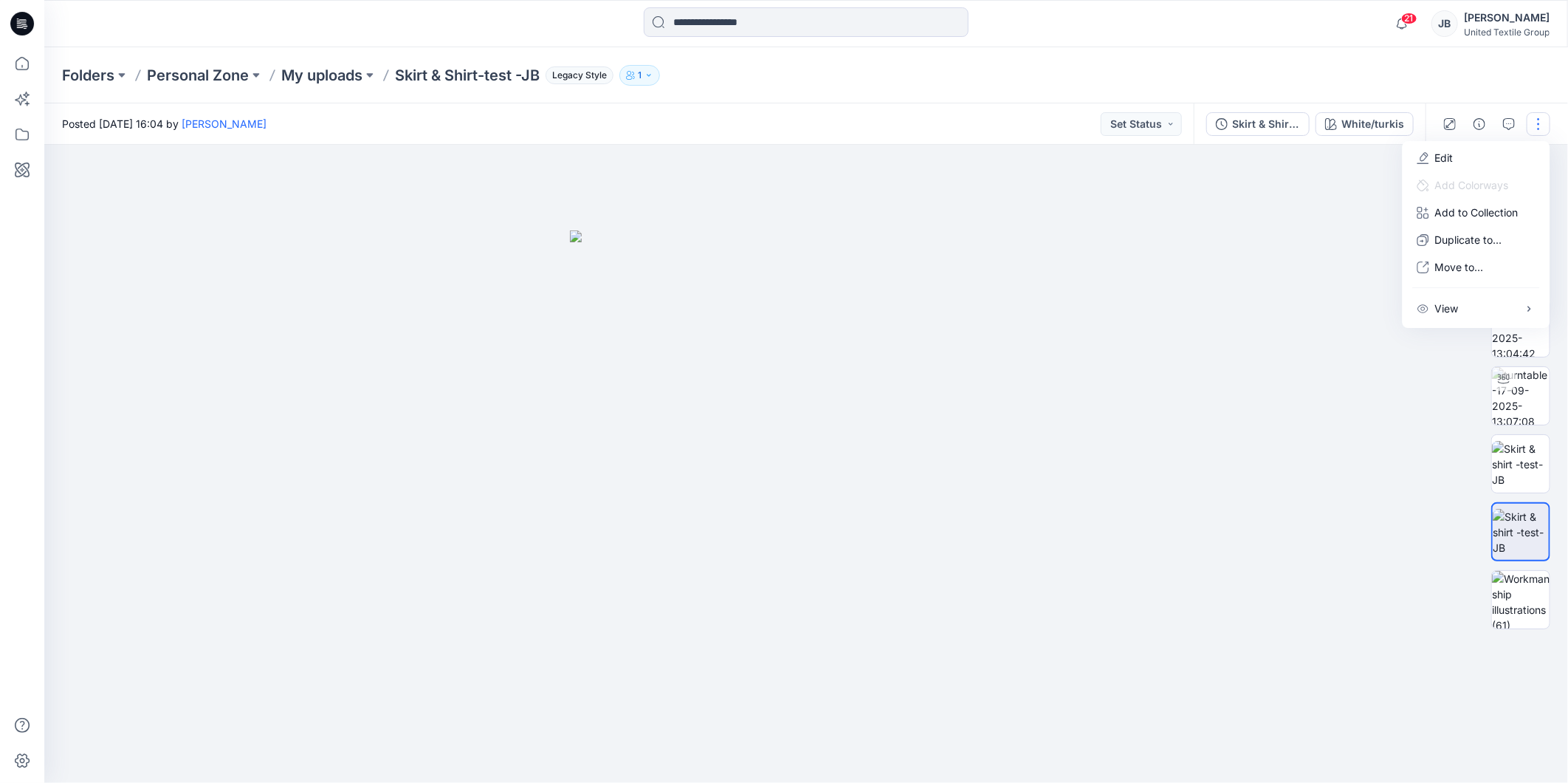
click at [1216, 323] on div at bounding box center [807, 464] width 1524 height 638
click at [1543, 118] on button "button" at bounding box center [1538, 123] width 23 height 23
click at [1456, 158] on button "Edit" at bounding box center [1477, 157] width 136 height 28
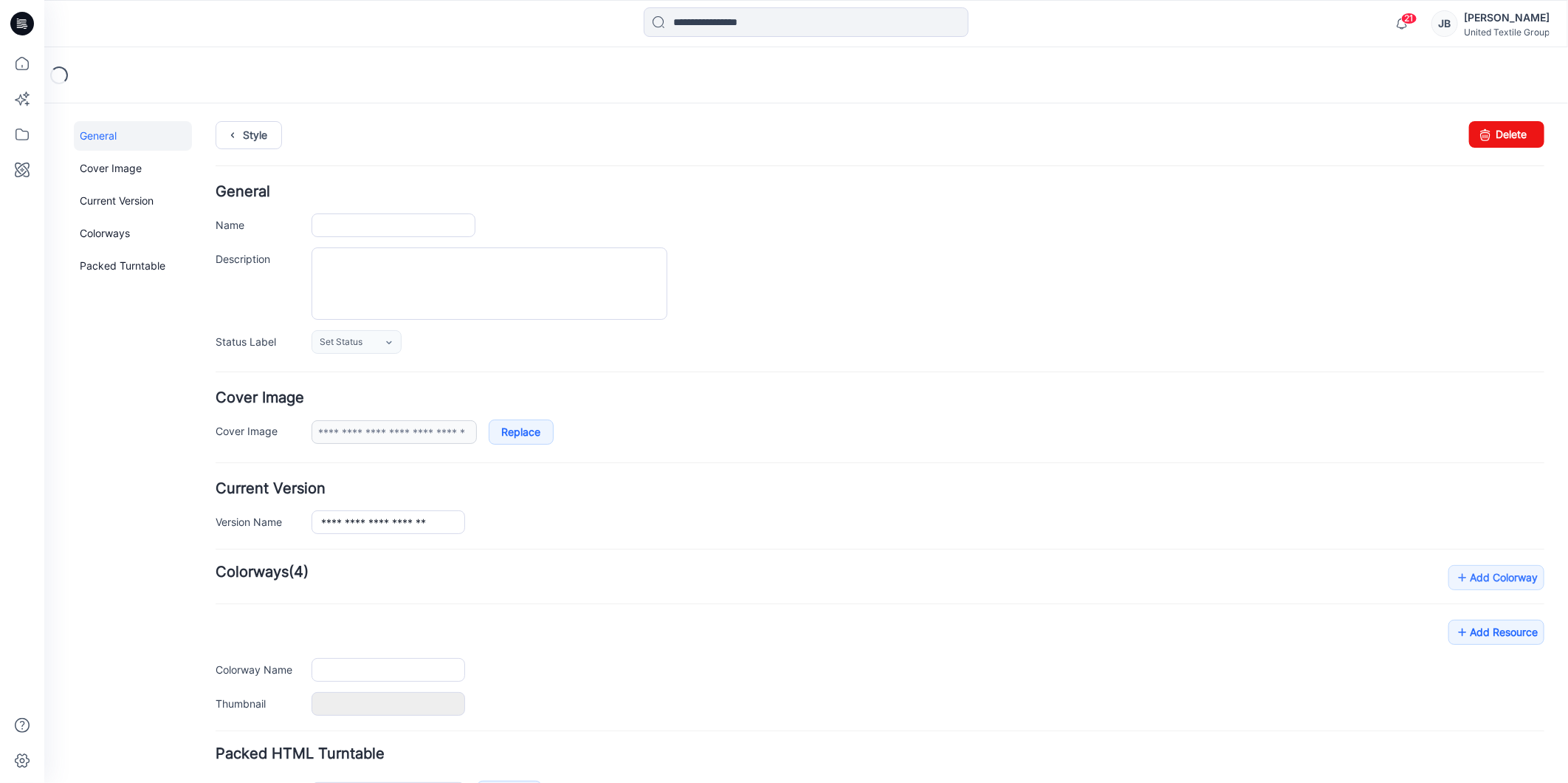
type input "**********"
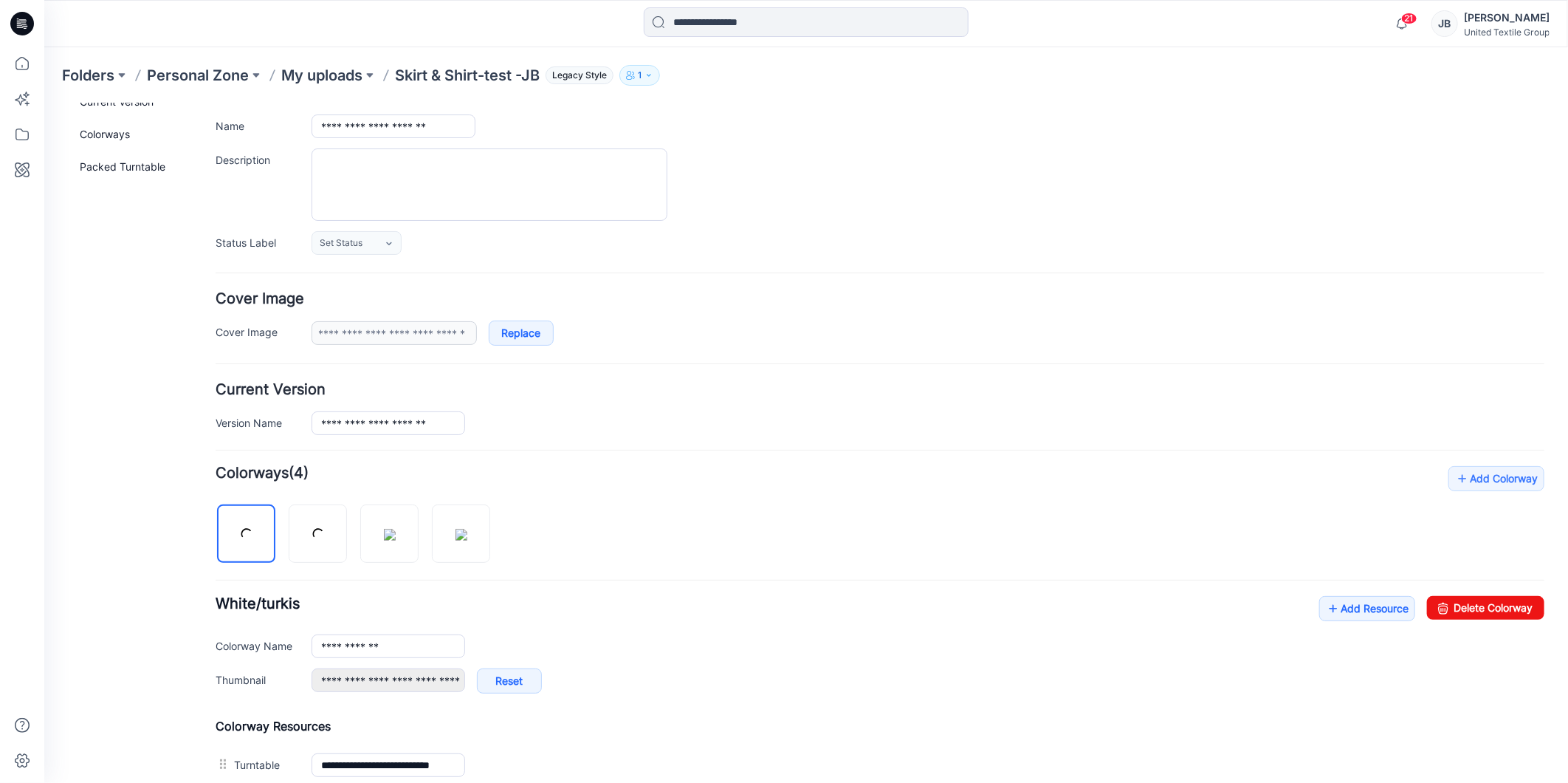
scroll to position [406, 0]
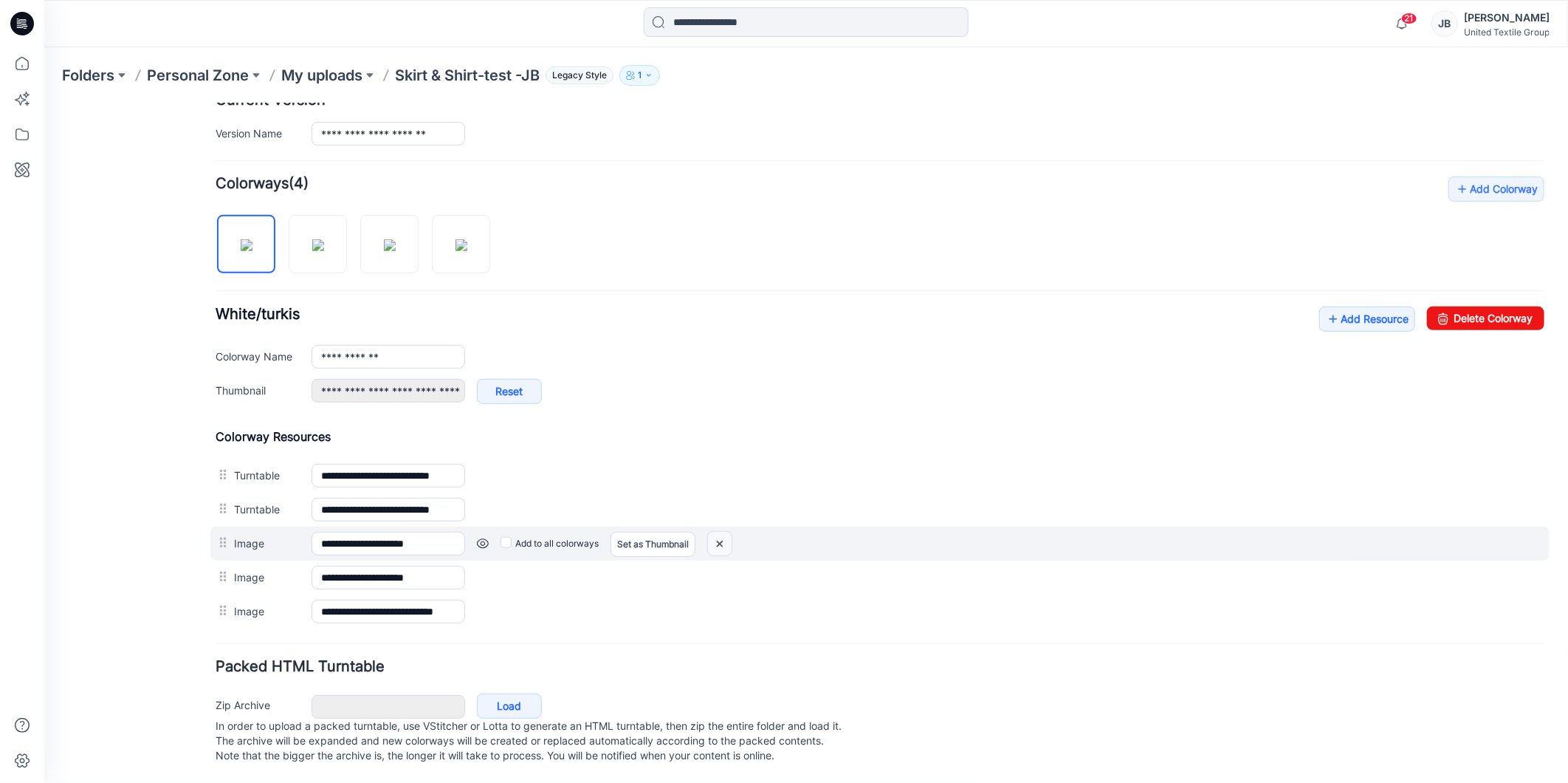
drag, startPoint x: 721, startPoint y: 528, endPoint x: 910, endPoint y: 175, distance: 400.4
click at [721, 531] on img at bounding box center [718, 543] width 23 height 24
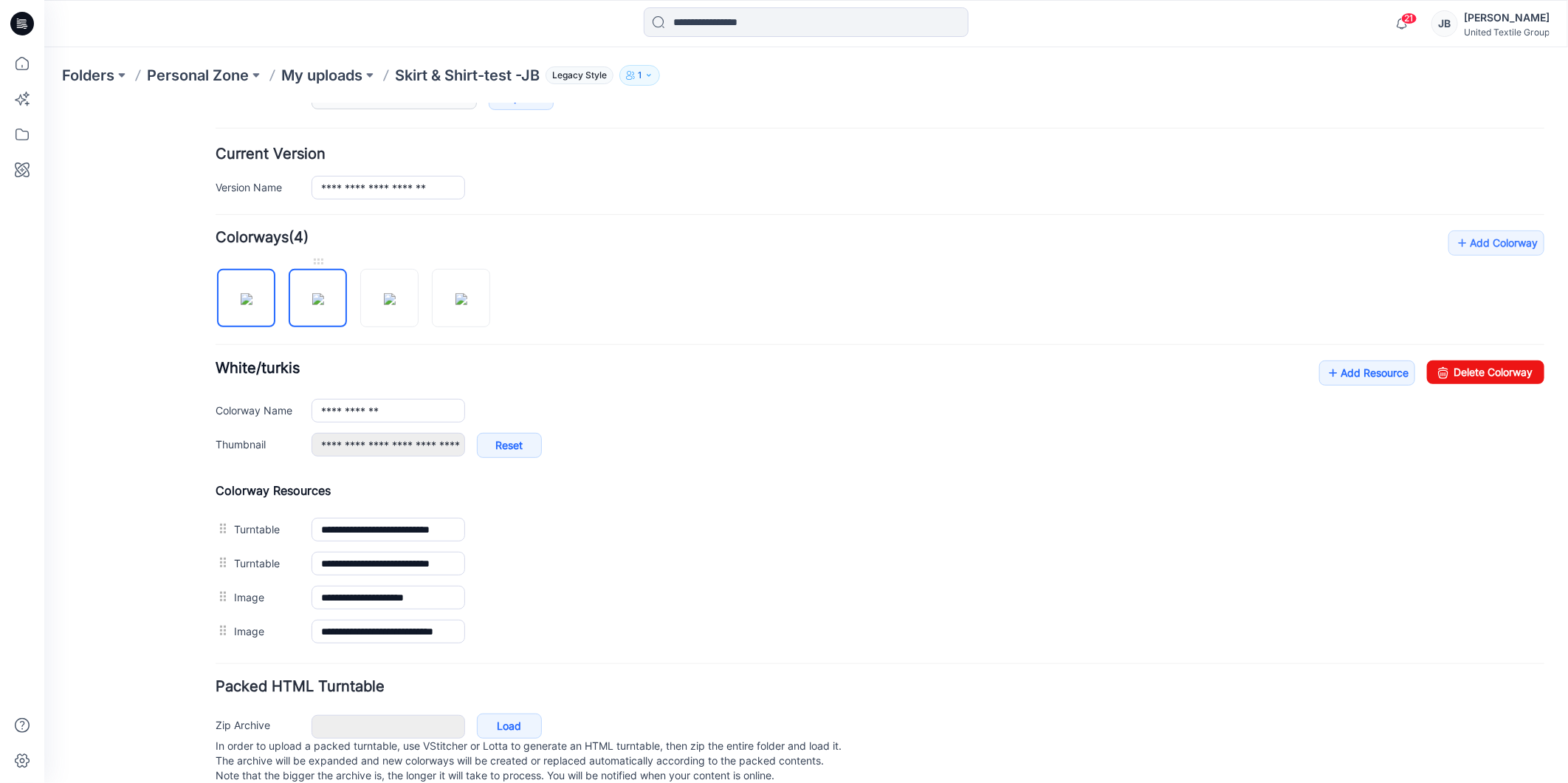
scroll to position [0, 0]
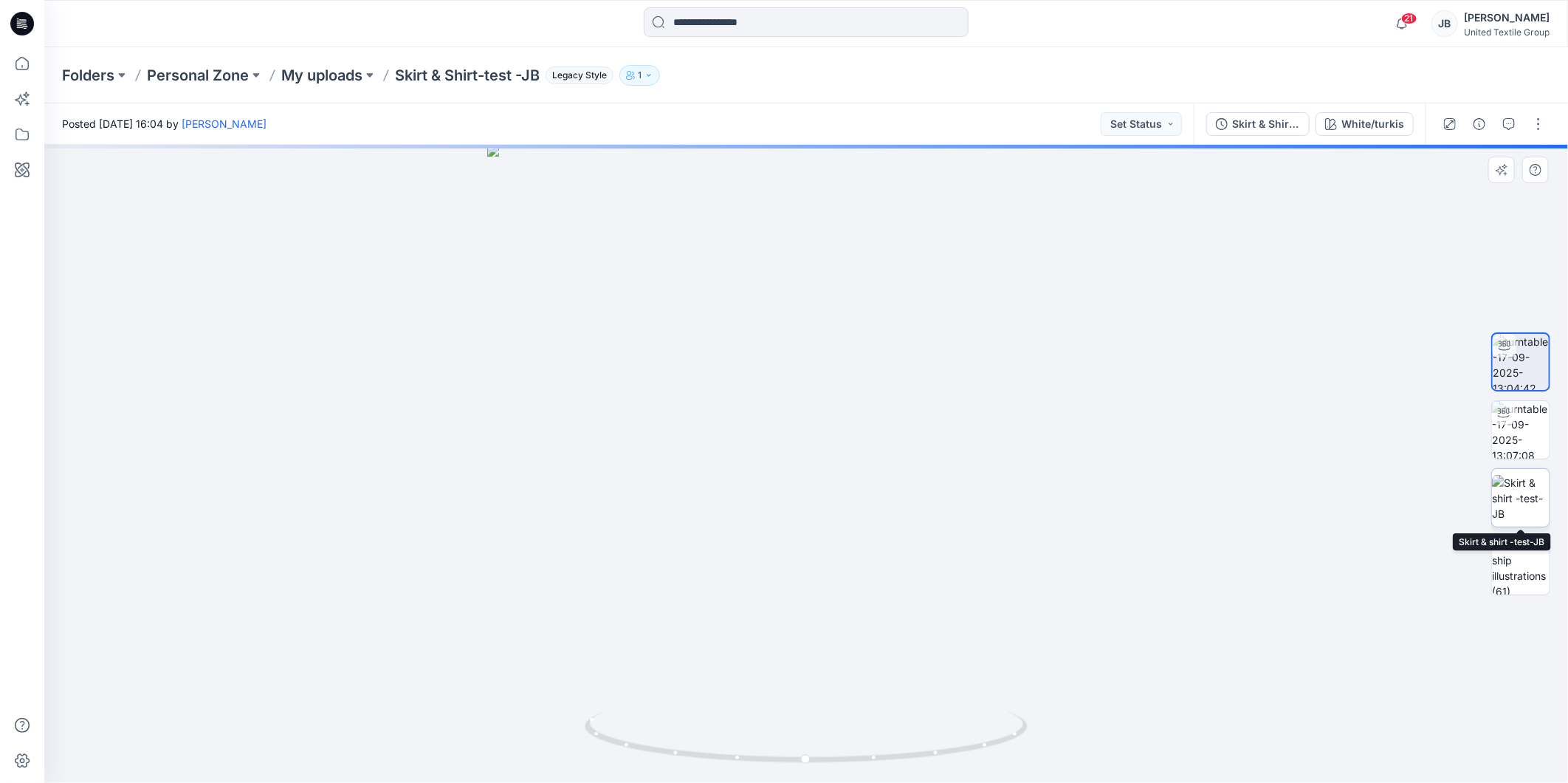
click at [1524, 500] on img at bounding box center [1521, 498] width 58 height 46
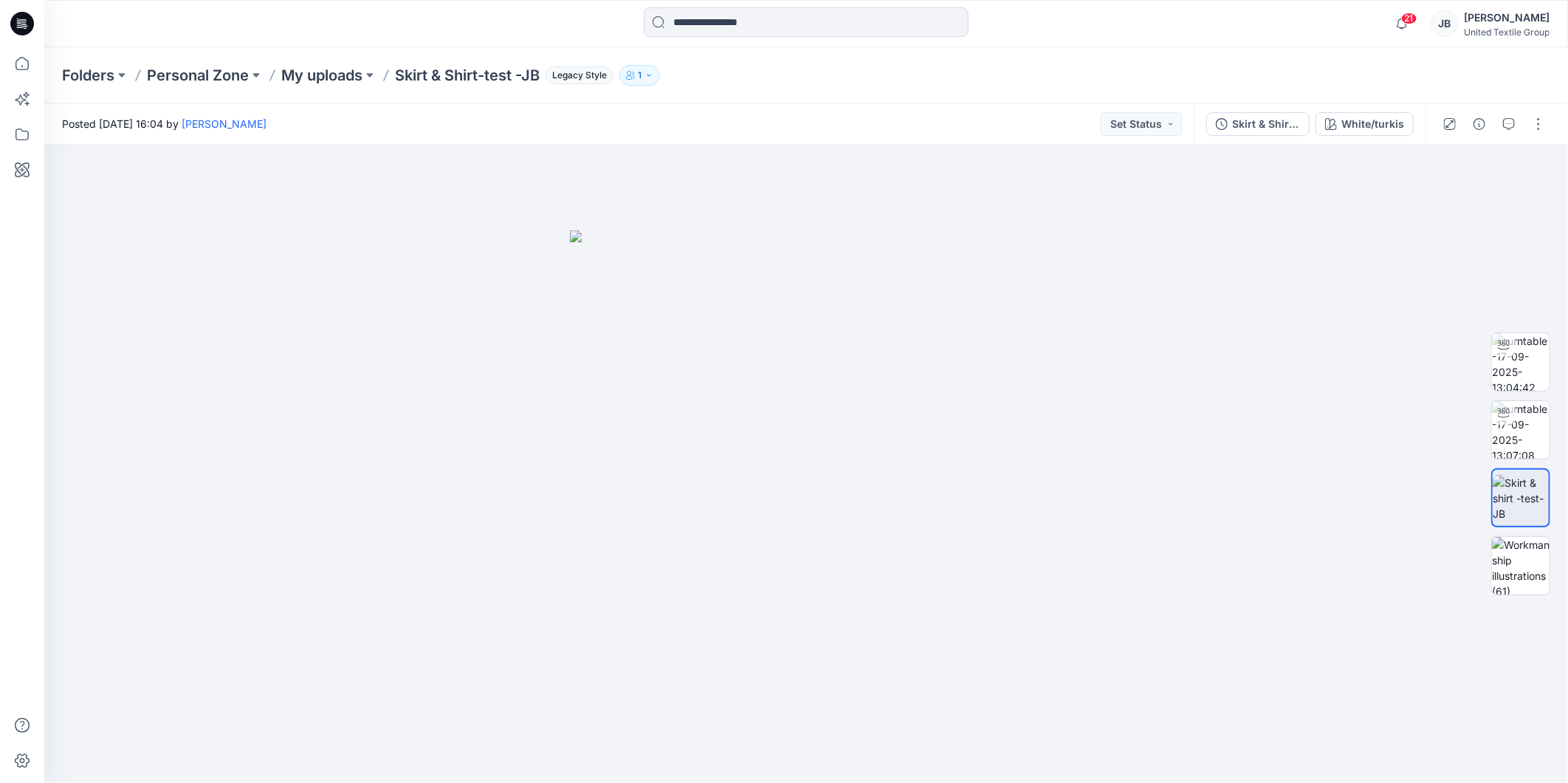
click at [21, 22] on icon at bounding box center [23, 22] width 7 height 1
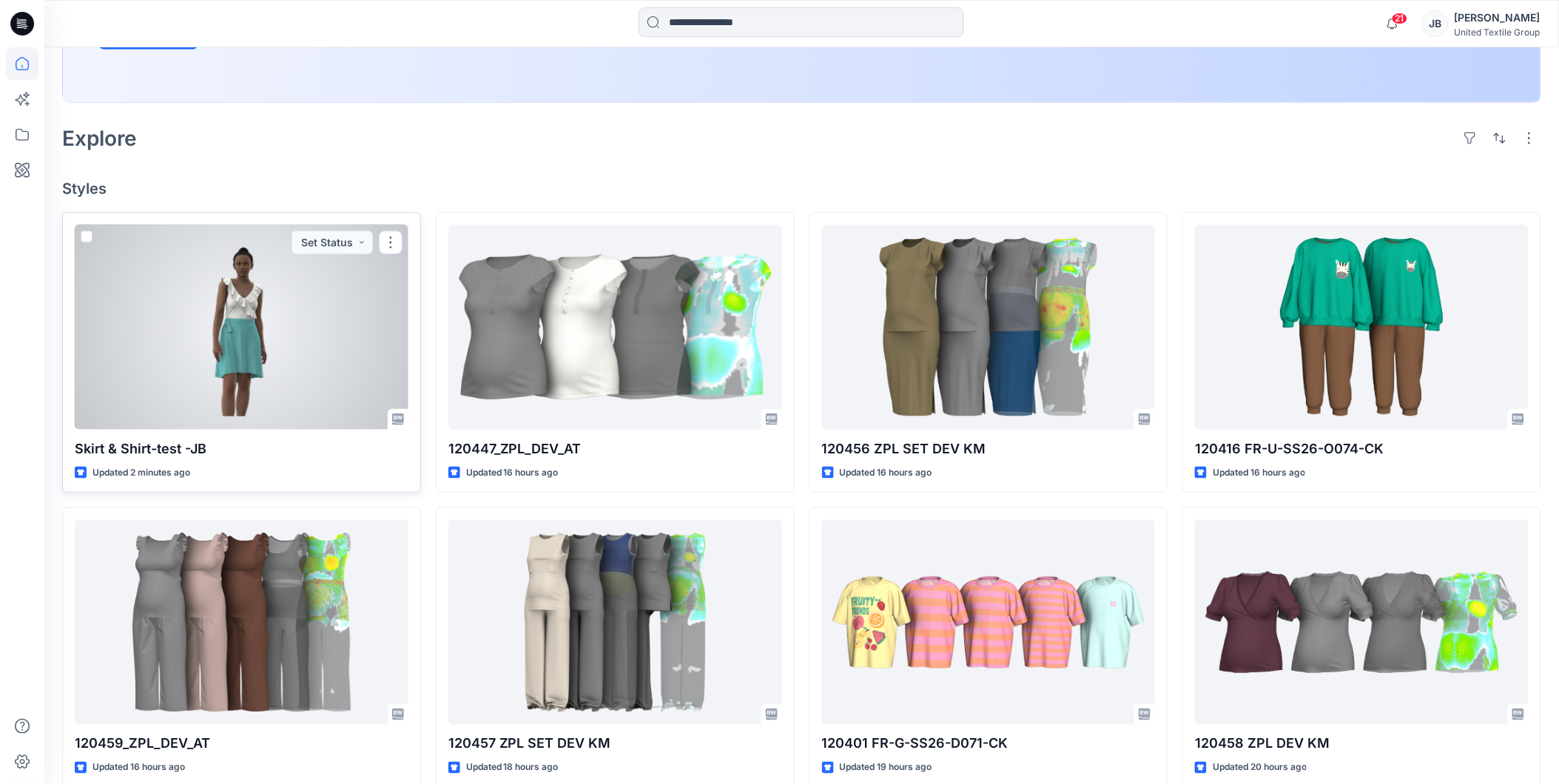
scroll to position [328, 0]
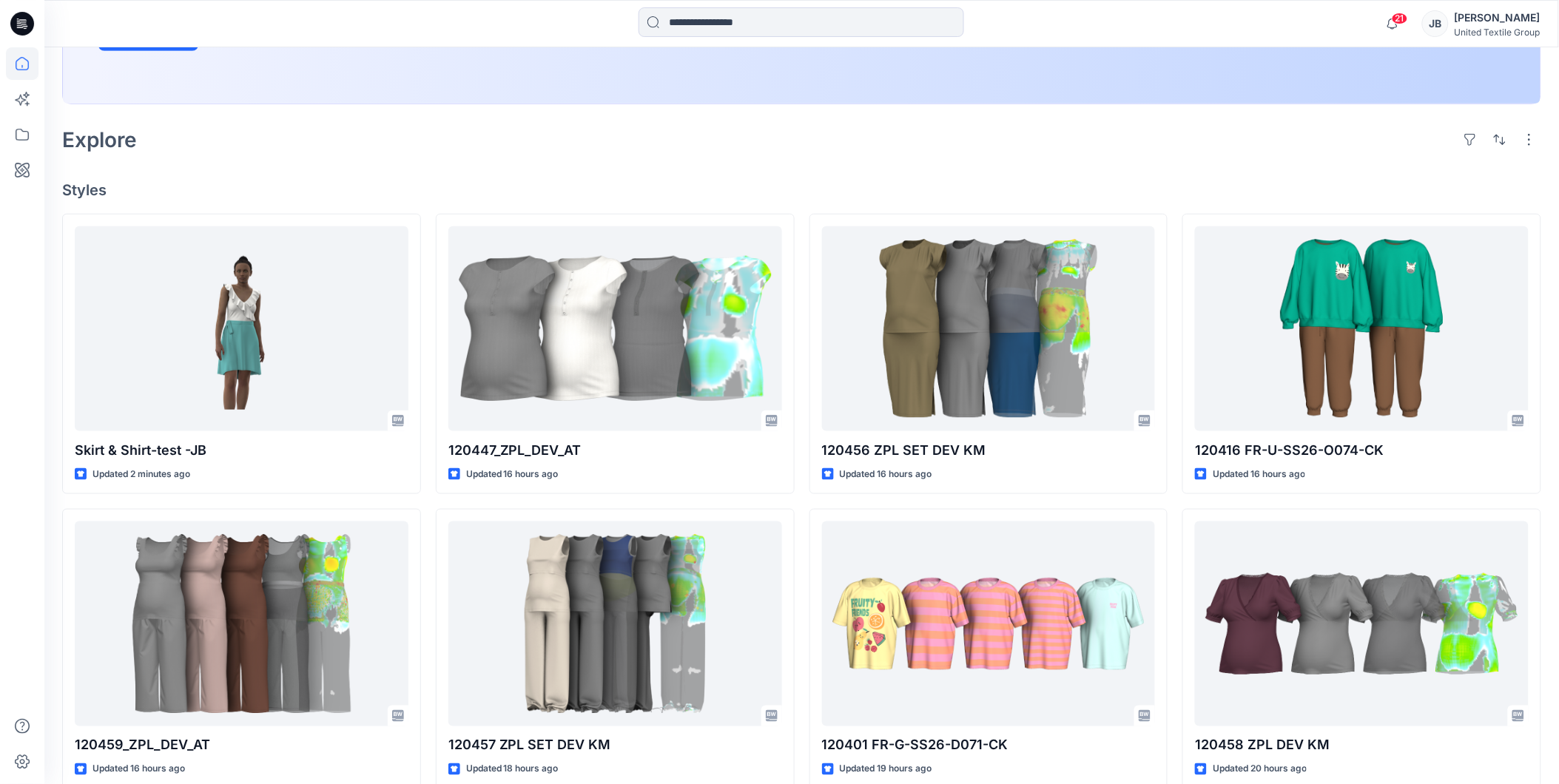
click at [434, 144] on div "Explore" at bounding box center [801, 140] width 1479 height 35
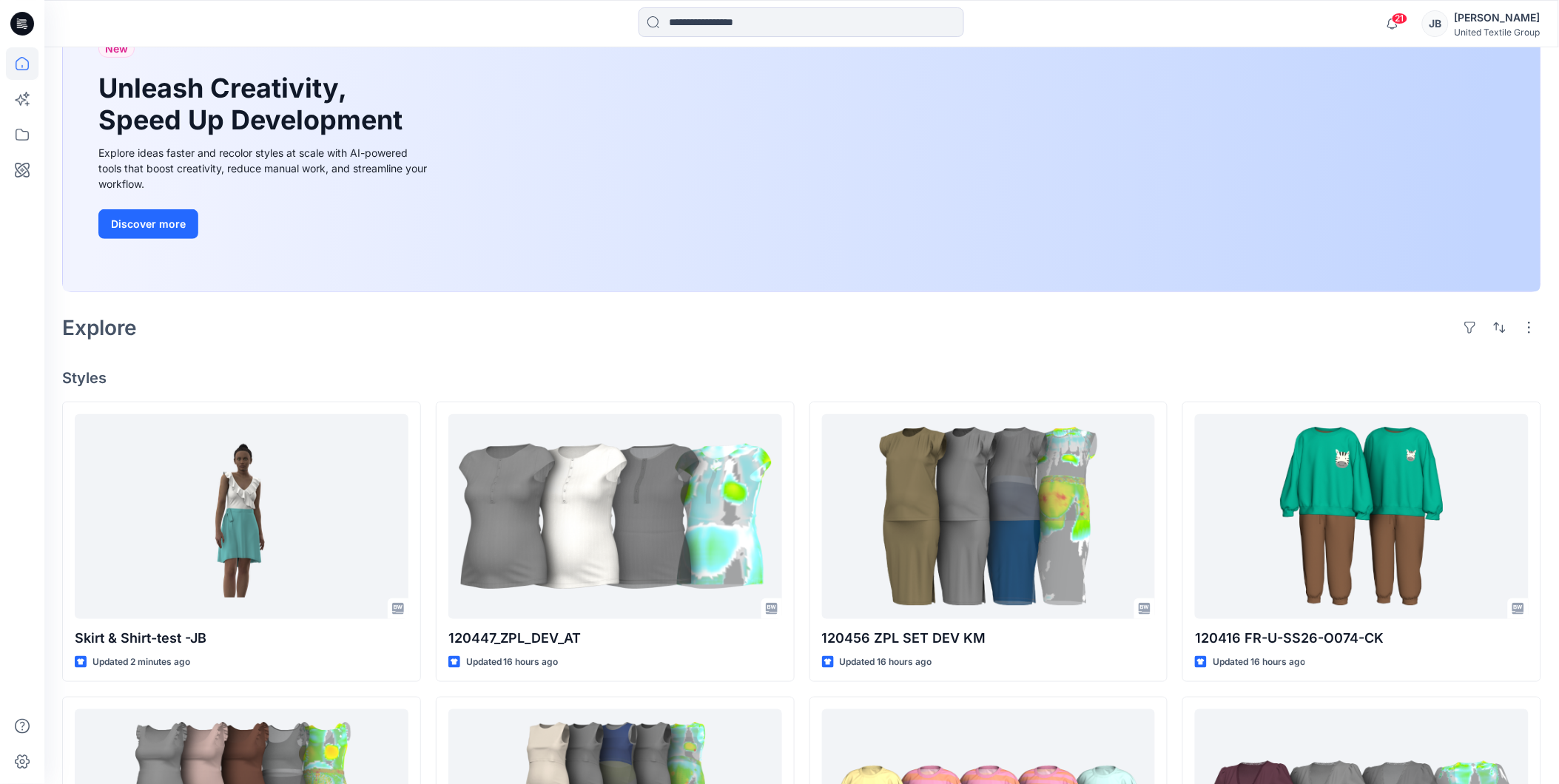
scroll to position [0, 0]
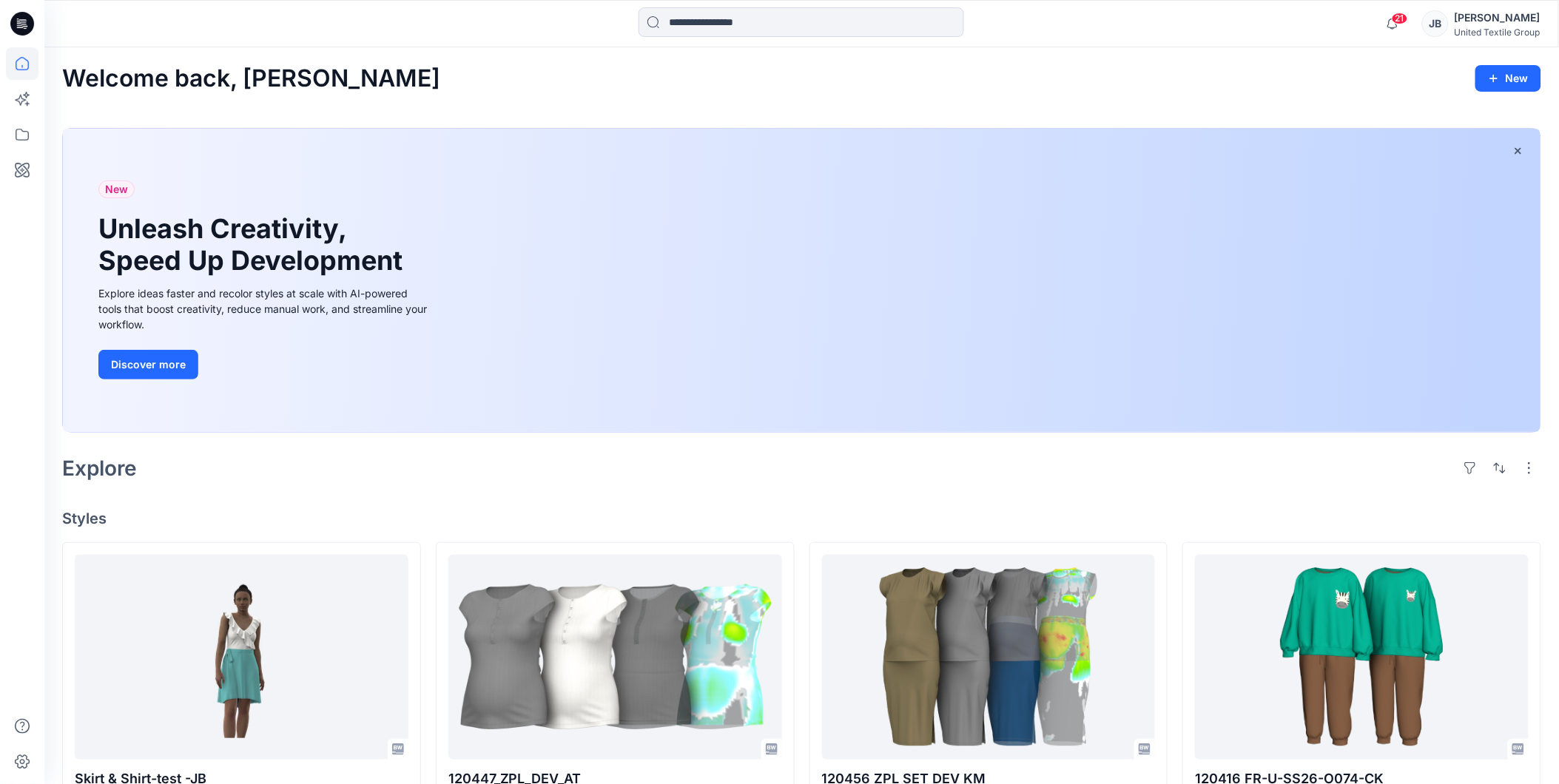
click at [823, 296] on div "New Unleash Creativity, Speed Up Development Explore ideas faster and recolor s…" at bounding box center [801, 280] width 1477 height 303
click at [171, 367] on button "Discover more" at bounding box center [148, 364] width 100 height 29
